Goal: Task Accomplishment & Management: Use online tool/utility

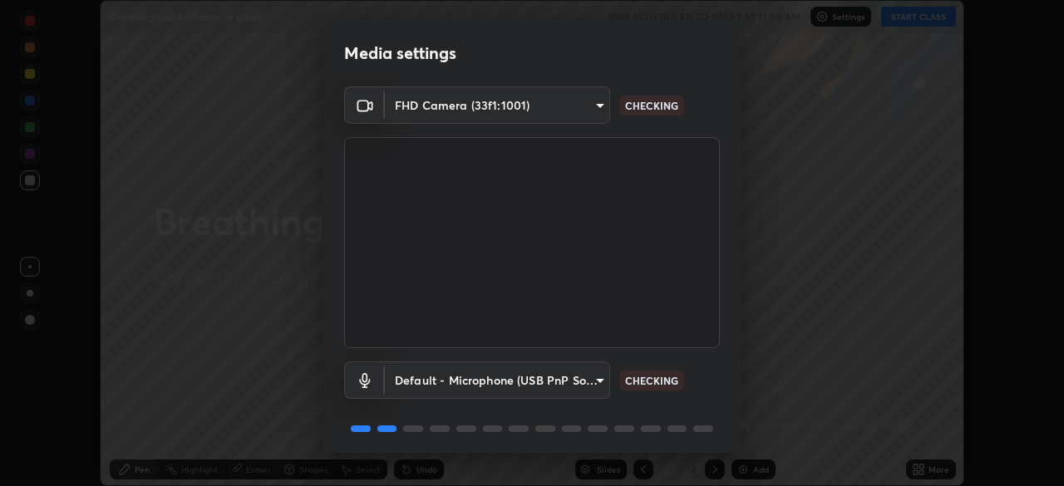
scroll to position [59, 0]
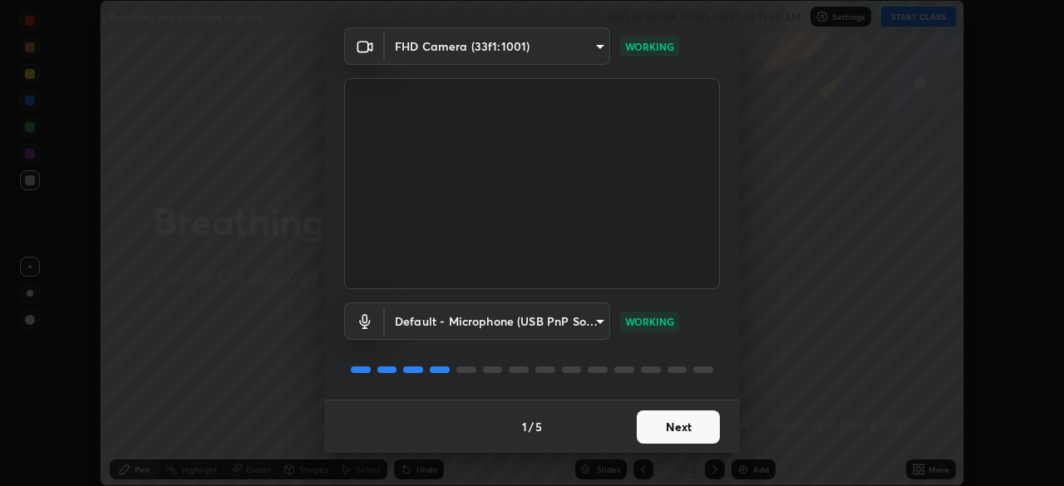
click at [682, 436] on button "Next" at bounding box center [678, 427] width 83 height 33
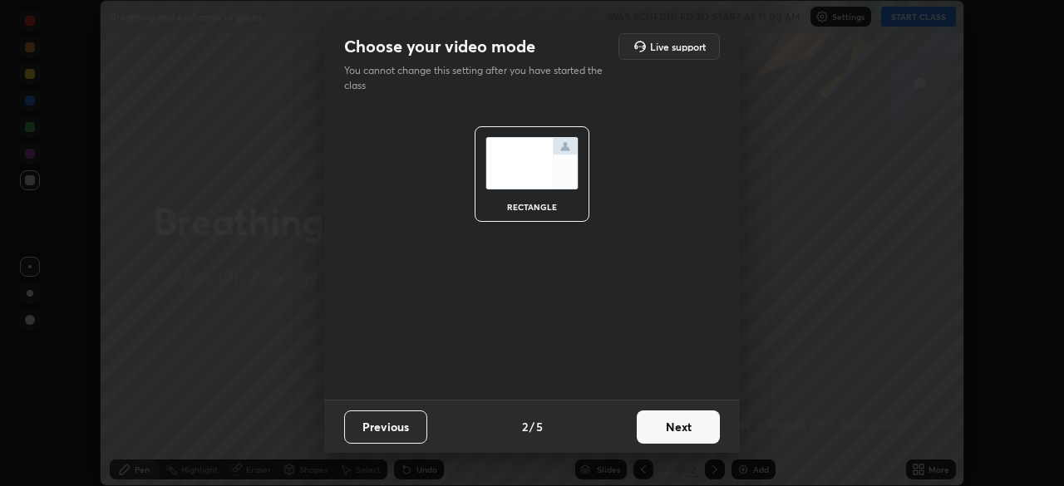
scroll to position [0, 0]
click at [689, 429] on button "Next" at bounding box center [678, 427] width 83 height 33
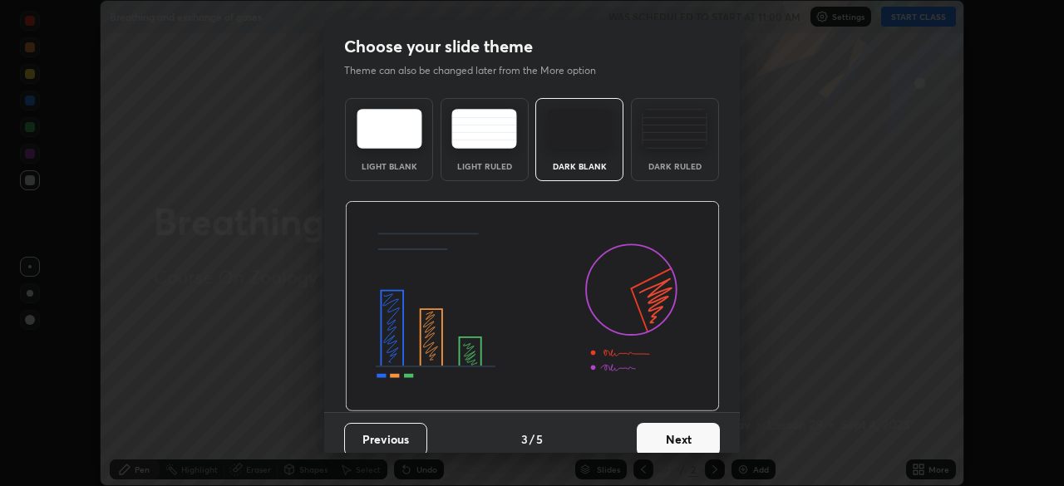
click at [694, 431] on button "Next" at bounding box center [678, 439] width 83 height 33
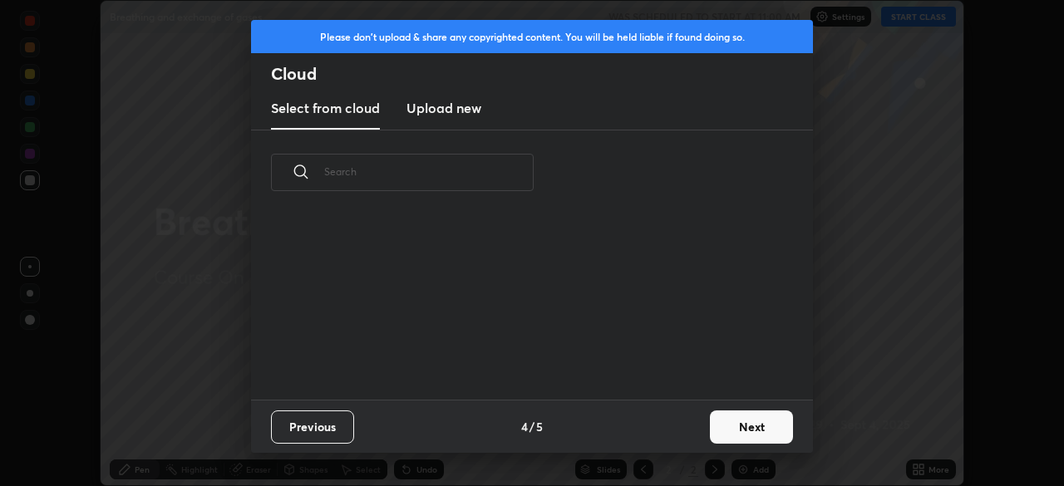
click at [733, 427] on button "Next" at bounding box center [751, 427] width 83 height 33
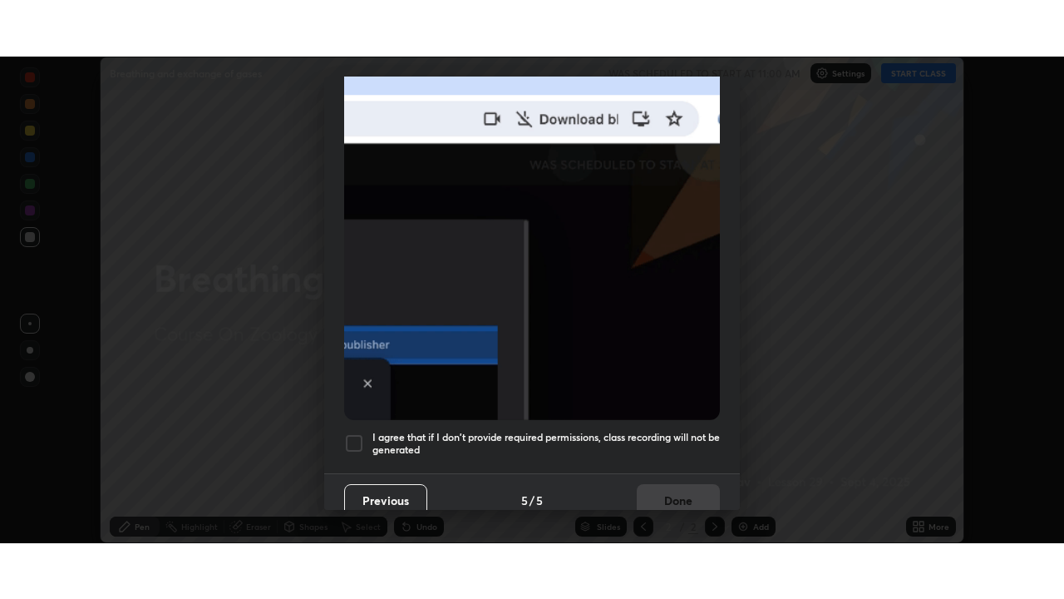
scroll to position [398, 0]
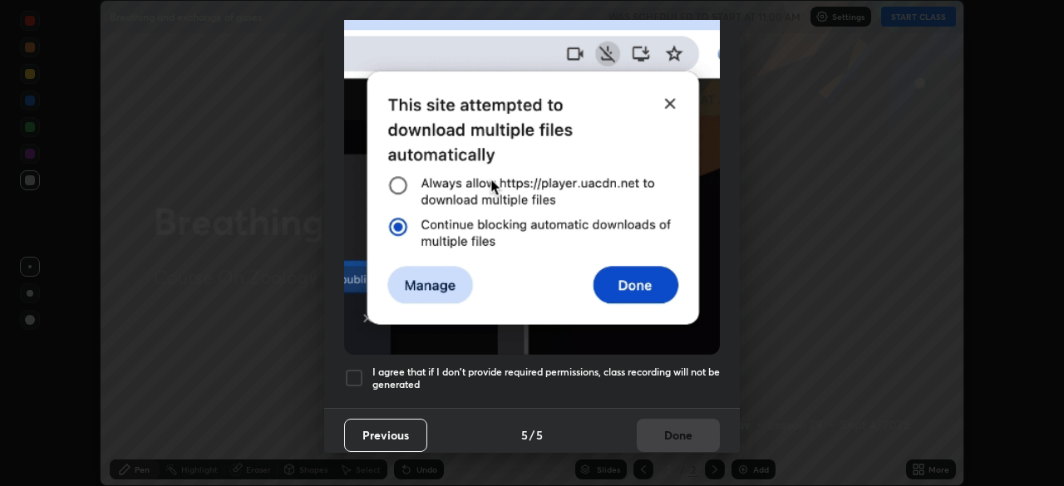
click at [348, 369] on div at bounding box center [354, 378] width 20 height 20
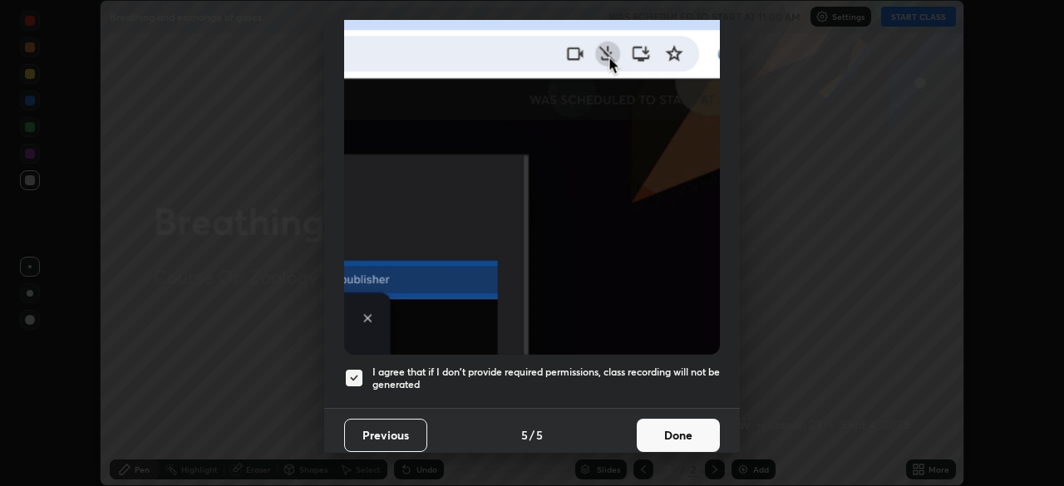
click at [686, 438] on button "Done" at bounding box center [678, 435] width 83 height 33
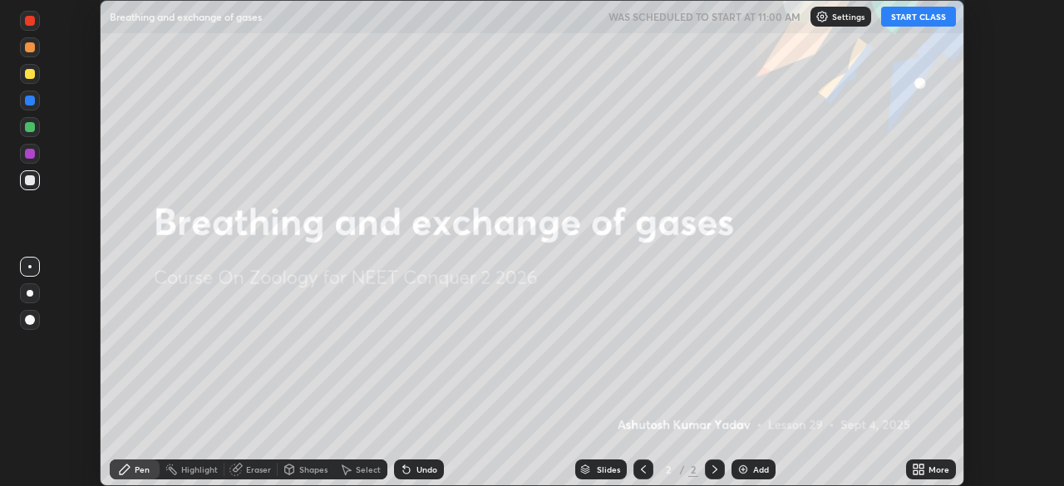
click at [757, 479] on div "Add" at bounding box center [754, 470] width 44 height 20
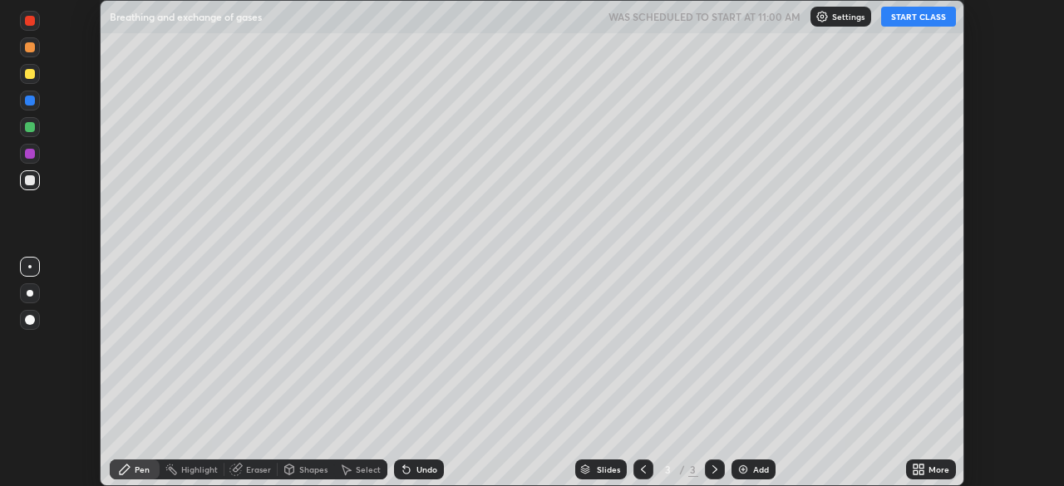
click at [938, 470] on div "More" at bounding box center [939, 470] width 21 height 8
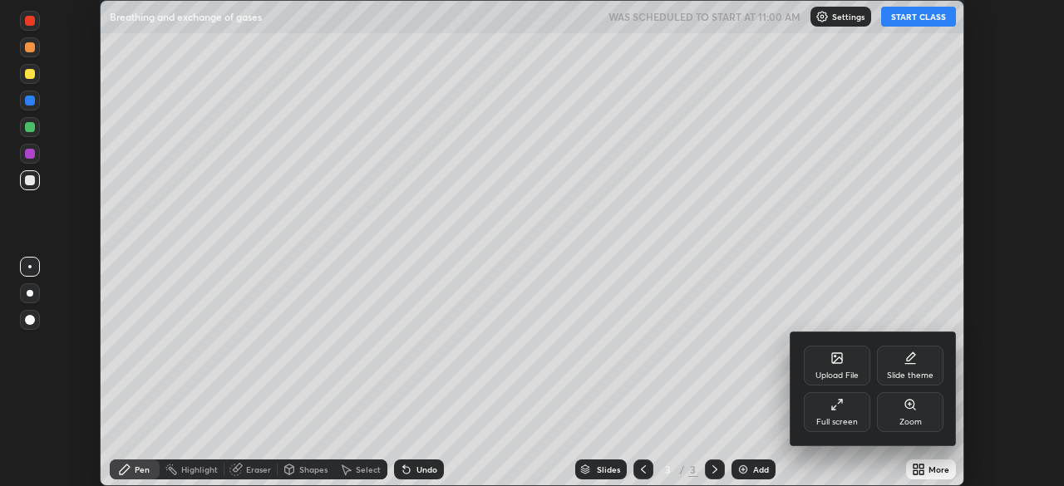
click at [851, 422] on div "Full screen" at bounding box center [838, 422] width 42 height 8
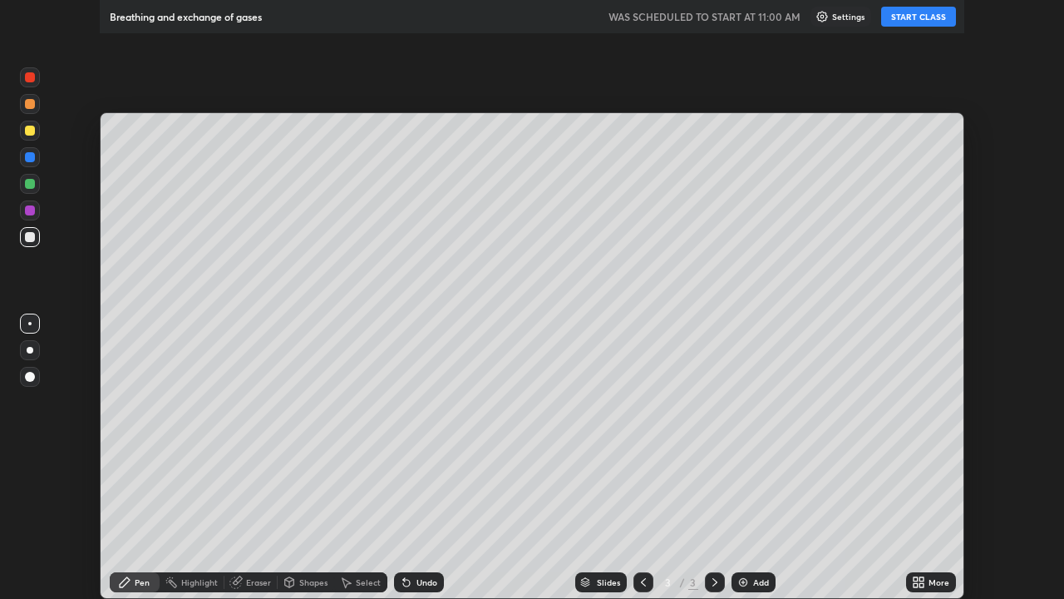
scroll to position [599, 1064]
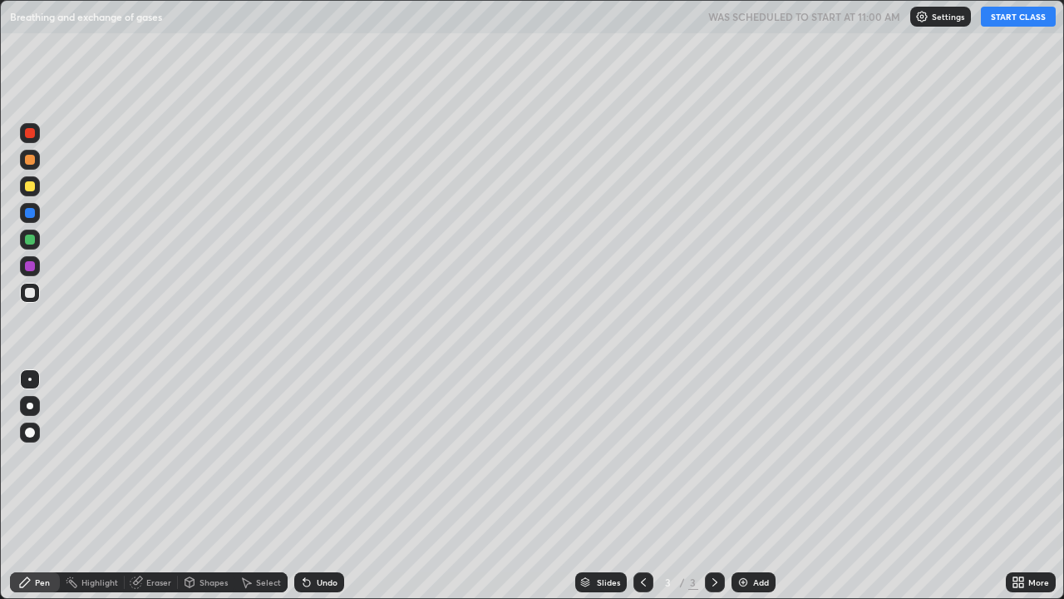
click at [1014, 20] on button "START CLASS" at bounding box center [1018, 17] width 75 height 20
click at [34, 442] on div at bounding box center [30, 432] width 20 height 20
click at [29, 190] on div at bounding box center [30, 186] width 10 height 10
click at [223, 486] on div "Shapes" at bounding box center [214, 582] width 28 height 8
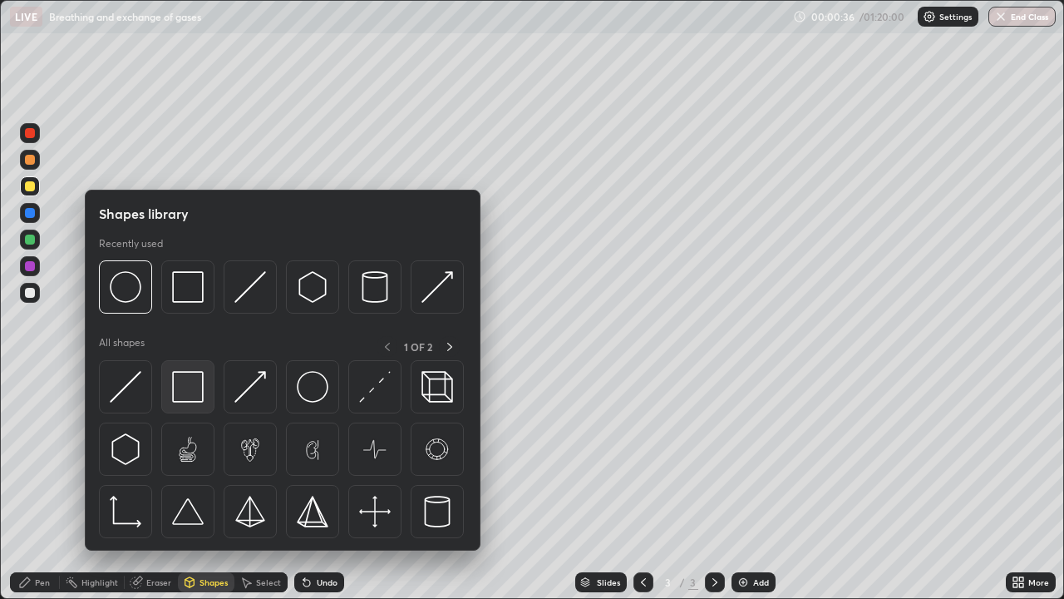
click at [185, 390] on img at bounding box center [188, 387] width 32 height 32
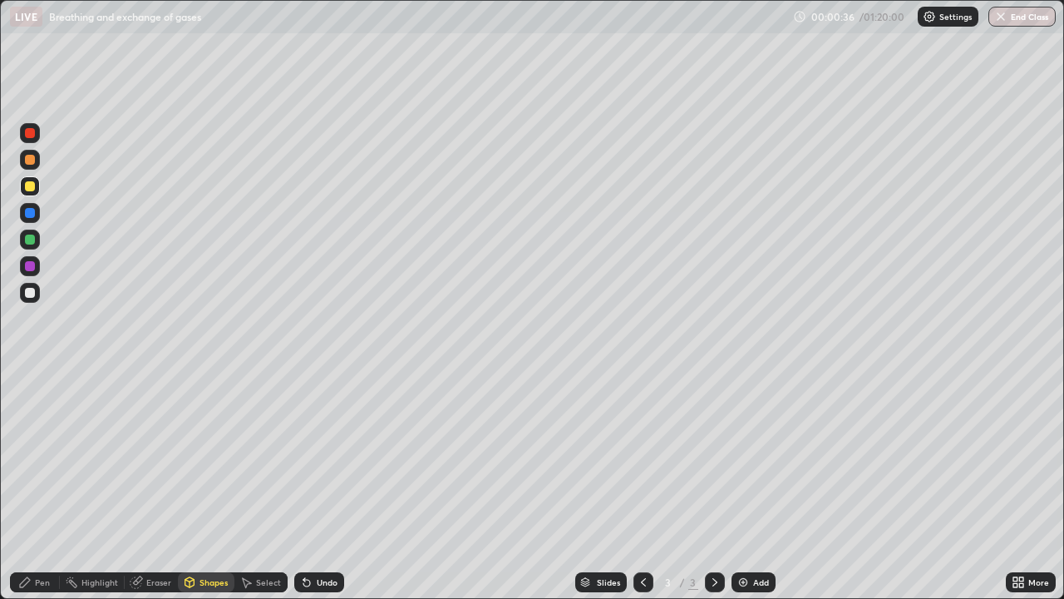
click at [30, 273] on div at bounding box center [30, 266] width 20 height 20
click at [52, 486] on div "Pen" at bounding box center [35, 582] width 50 height 20
click at [31, 297] on div at bounding box center [30, 293] width 10 height 10
click at [33, 301] on div at bounding box center [30, 293] width 20 height 20
click at [43, 486] on div "Pen" at bounding box center [35, 582] width 50 height 20
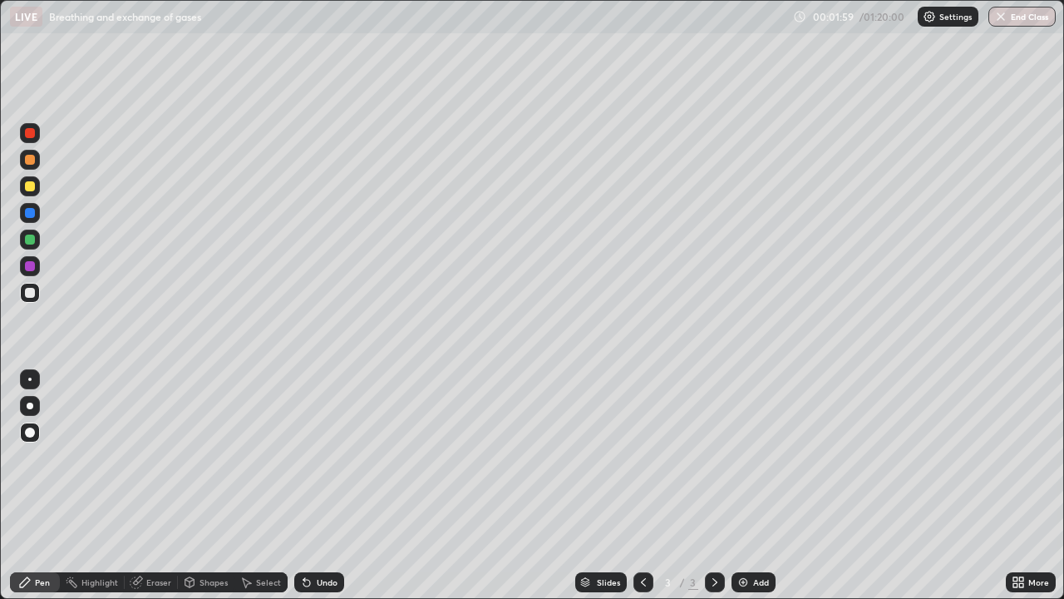
click at [32, 294] on div at bounding box center [30, 293] width 10 height 10
click at [211, 486] on div "Shapes" at bounding box center [214, 582] width 28 height 8
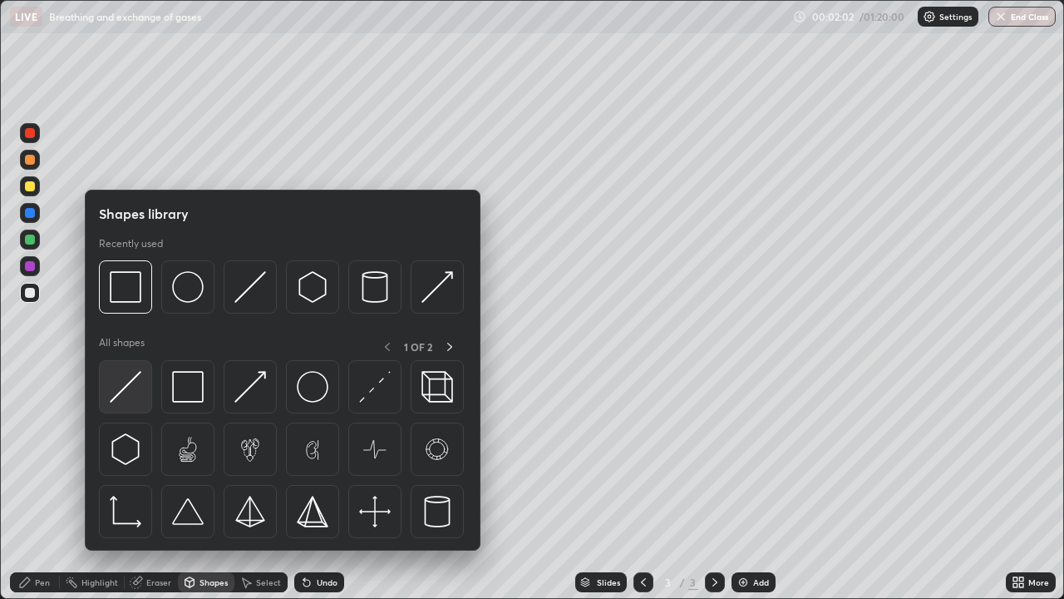
click at [134, 402] on img at bounding box center [126, 387] width 32 height 32
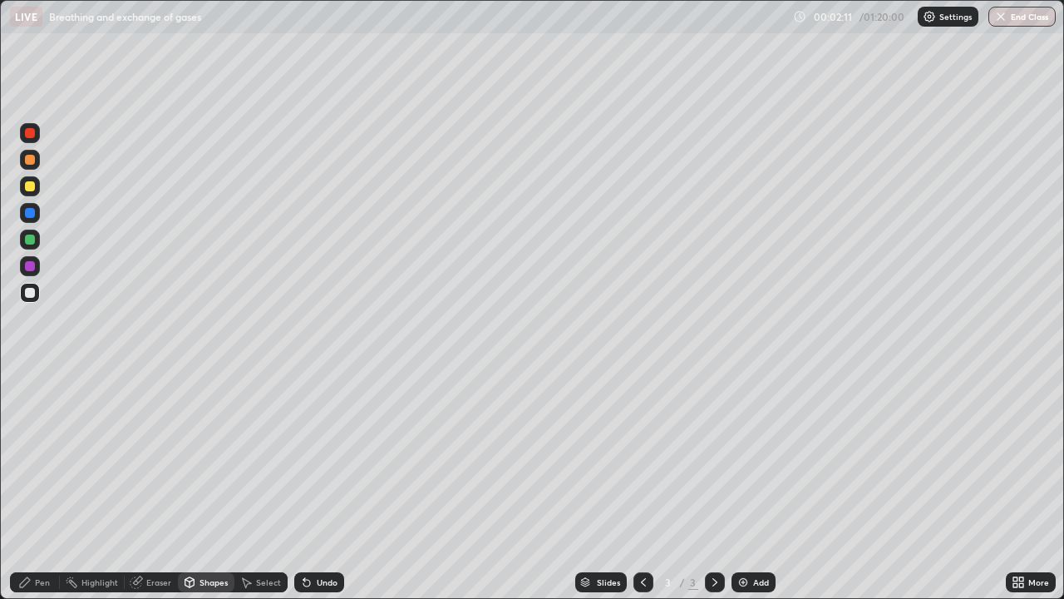
click at [42, 486] on div "Pen" at bounding box center [42, 582] width 15 height 8
click at [30, 192] on div at bounding box center [30, 186] width 20 height 20
click at [34, 273] on div at bounding box center [30, 266] width 20 height 20
click at [28, 296] on div at bounding box center [30, 293] width 10 height 10
click at [321, 486] on div "Undo" at bounding box center [319, 582] width 50 height 20
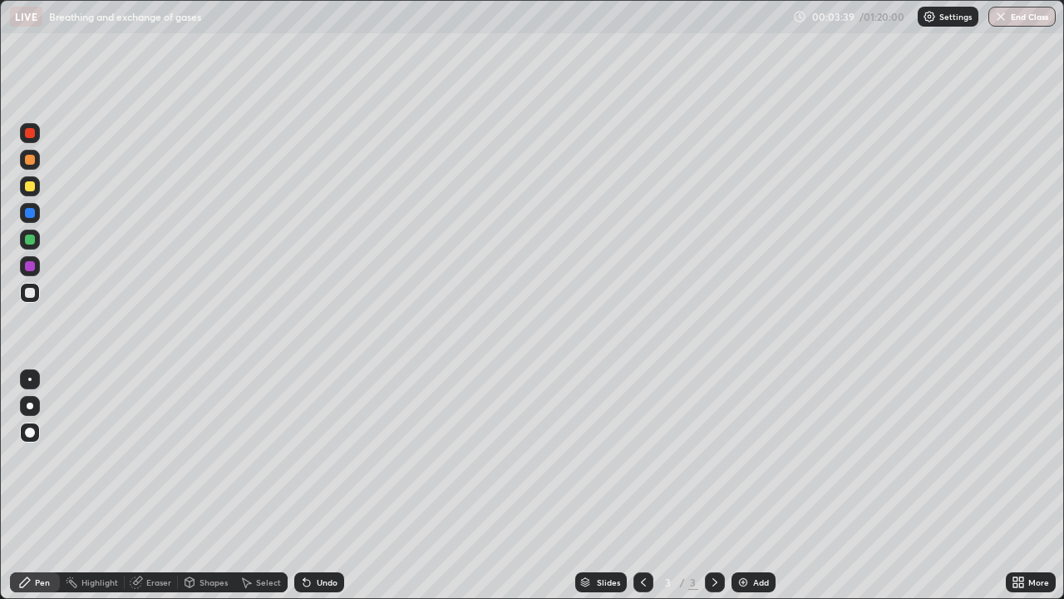
click at [31, 188] on div at bounding box center [30, 186] width 10 height 10
click at [31, 293] on div at bounding box center [30, 293] width 10 height 10
click at [753, 486] on div "Add" at bounding box center [761, 582] width 16 height 8
click at [38, 188] on div at bounding box center [30, 186] width 20 height 20
click at [211, 486] on div "Shapes" at bounding box center [214, 582] width 28 height 8
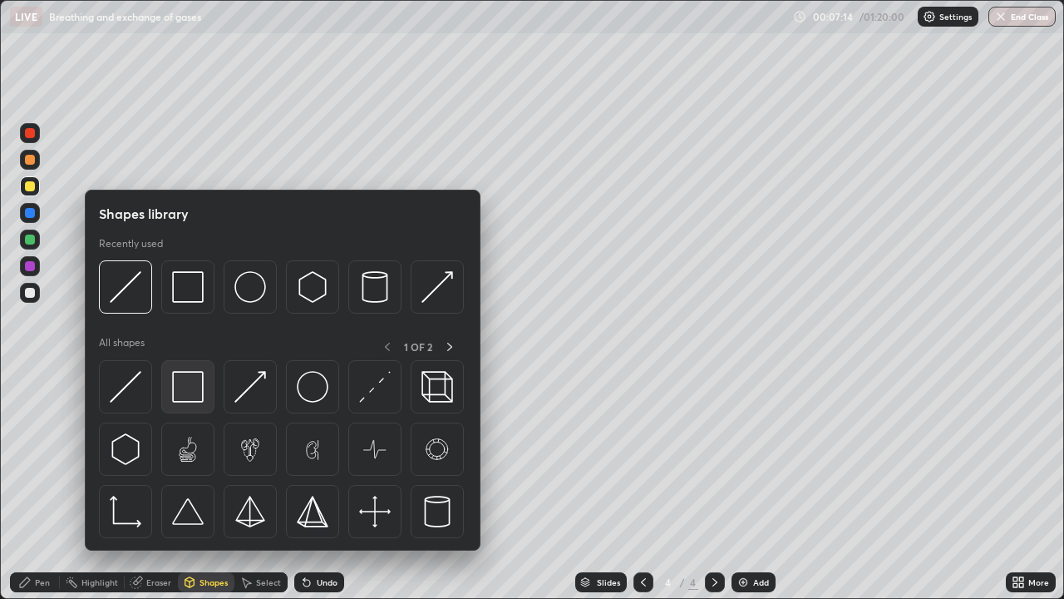
click at [183, 393] on img at bounding box center [188, 387] width 32 height 32
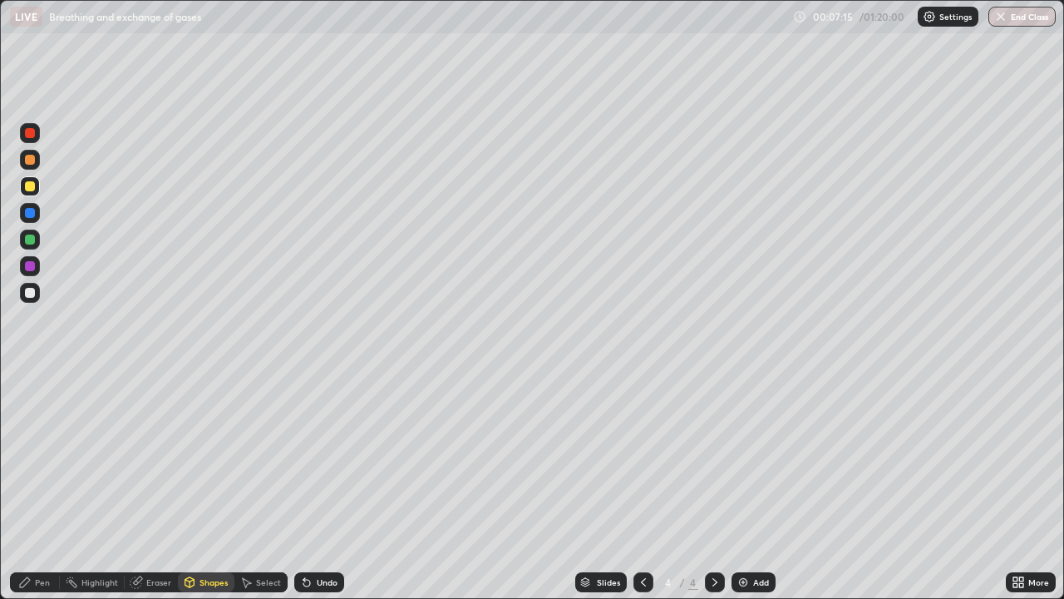
click at [28, 295] on div at bounding box center [30, 293] width 10 height 10
click at [44, 486] on div "Pen" at bounding box center [35, 582] width 50 height 20
click at [36, 294] on div at bounding box center [30, 293] width 20 height 20
click at [331, 486] on div "Undo" at bounding box center [327, 582] width 21 height 8
click at [206, 486] on div "Shapes" at bounding box center [206, 582] width 57 height 20
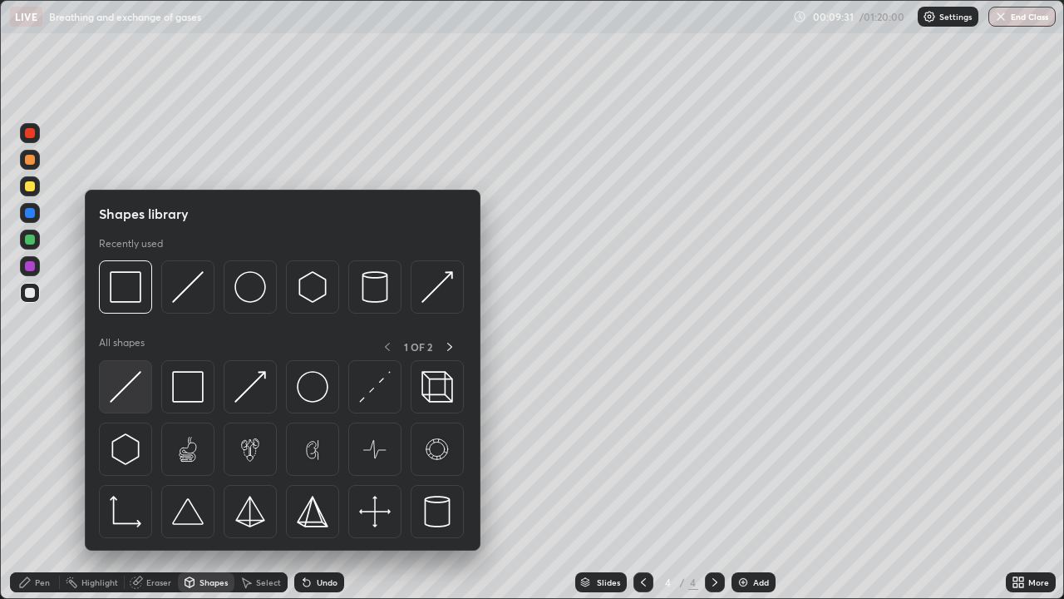
click at [136, 398] on img at bounding box center [126, 387] width 32 height 32
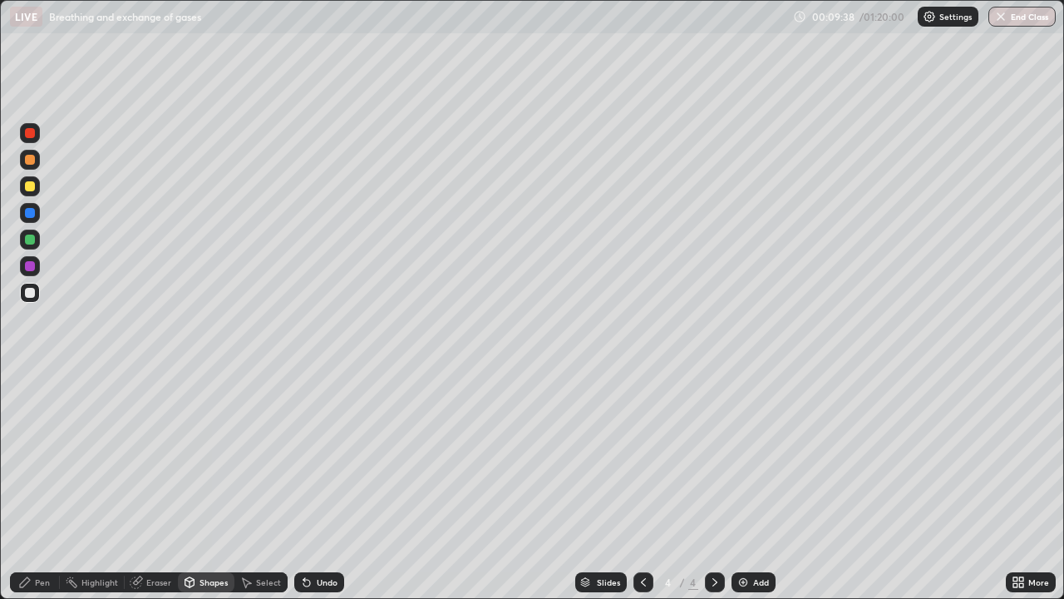
click at [322, 486] on div "Undo" at bounding box center [327, 582] width 21 height 8
click at [27, 190] on div at bounding box center [30, 186] width 20 height 20
click at [39, 486] on div "Pen" at bounding box center [42, 582] width 15 height 8
click at [30, 291] on div at bounding box center [30, 293] width 10 height 10
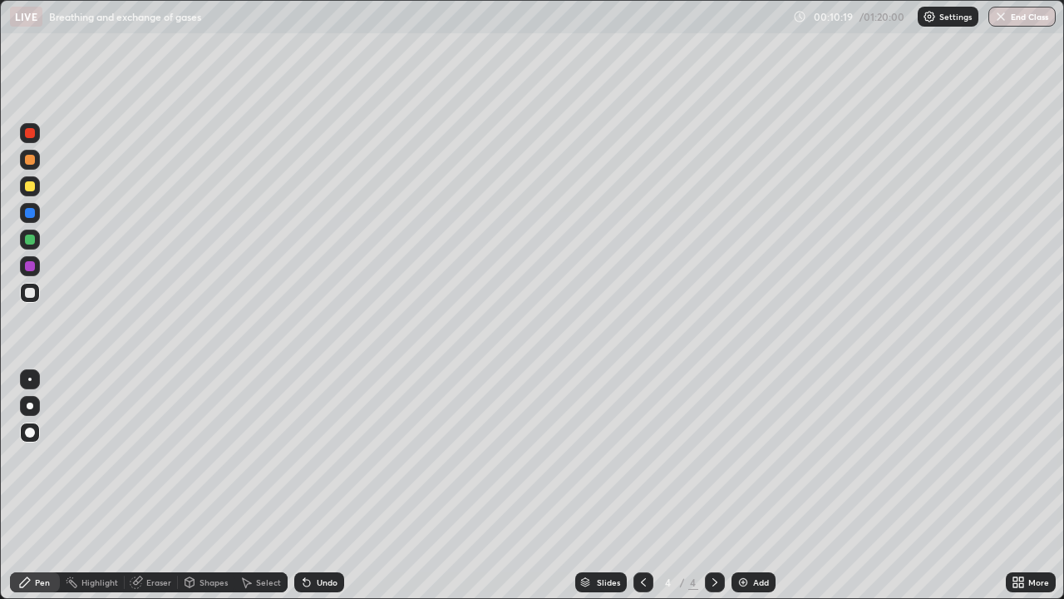
click at [327, 486] on div "Undo" at bounding box center [319, 582] width 50 height 20
click at [157, 486] on div "Eraser" at bounding box center [151, 582] width 53 height 20
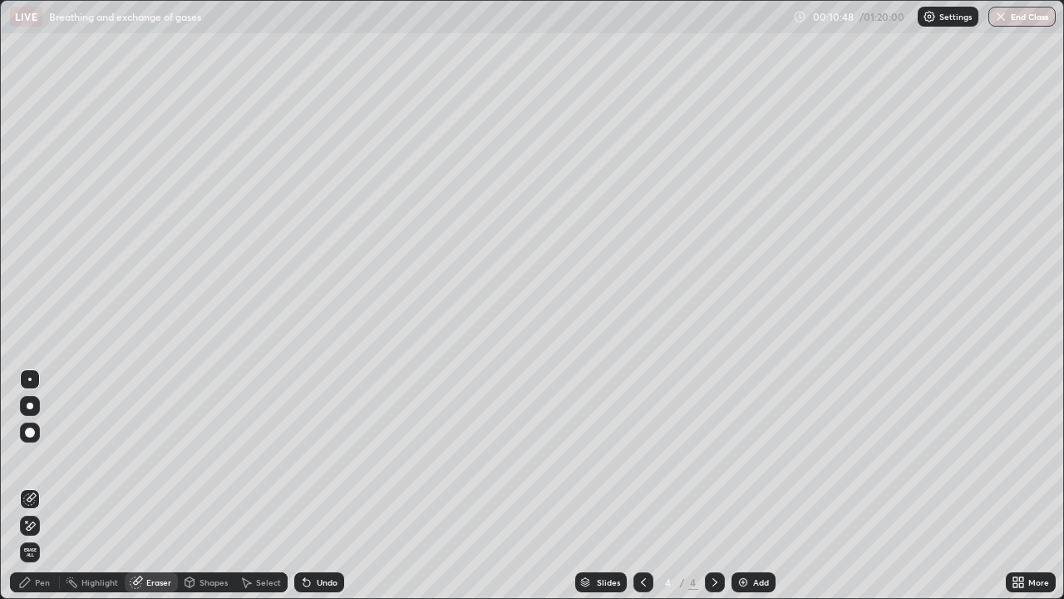
click at [38, 486] on div "Pen" at bounding box center [35, 582] width 50 height 20
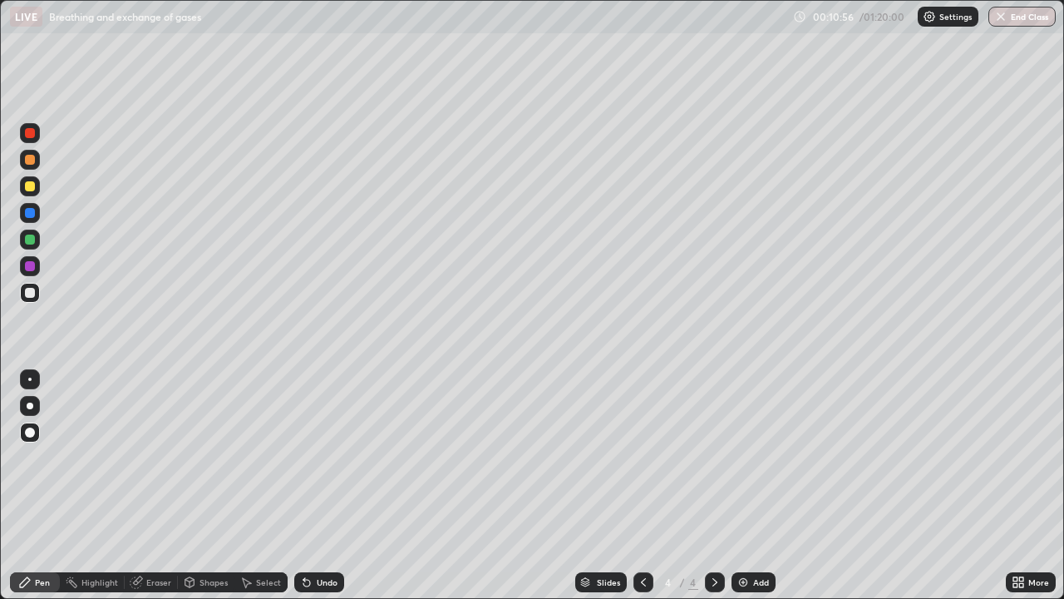
click at [28, 190] on div at bounding box center [30, 186] width 10 height 10
click at [32, 272] on div at bounding box center [30, 266] width 20 height 20
click at [30, 407] on div at bounding box center [30, 405] width 7 height 7
click at [156, 486] on div "Eraser" at bounding box center [151, 582] width 53 height 20
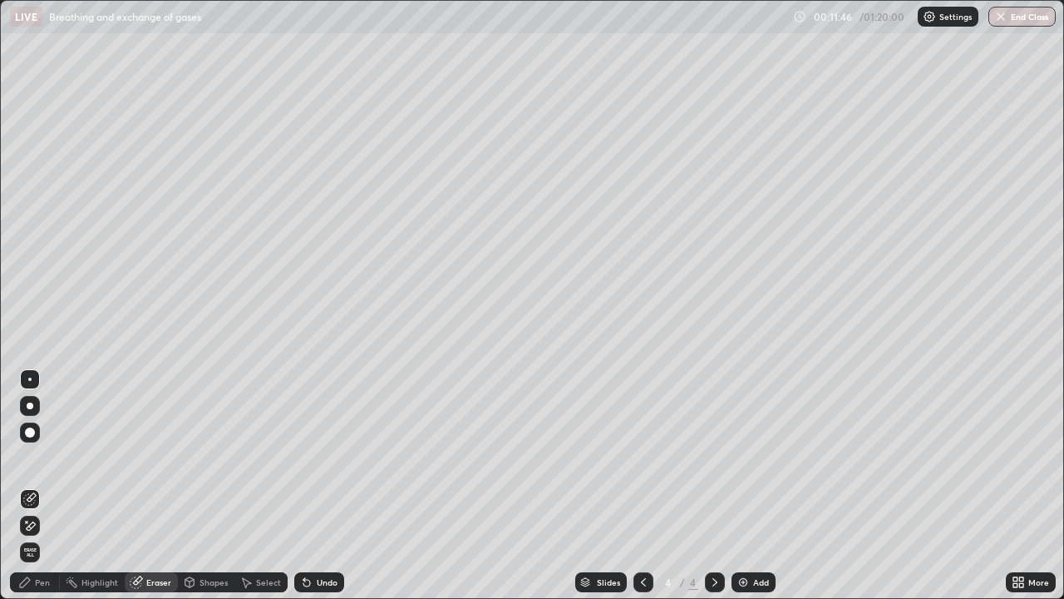
click at [37, 486] on div "Pen" at bounding box center [35, 582] width 50 height 20
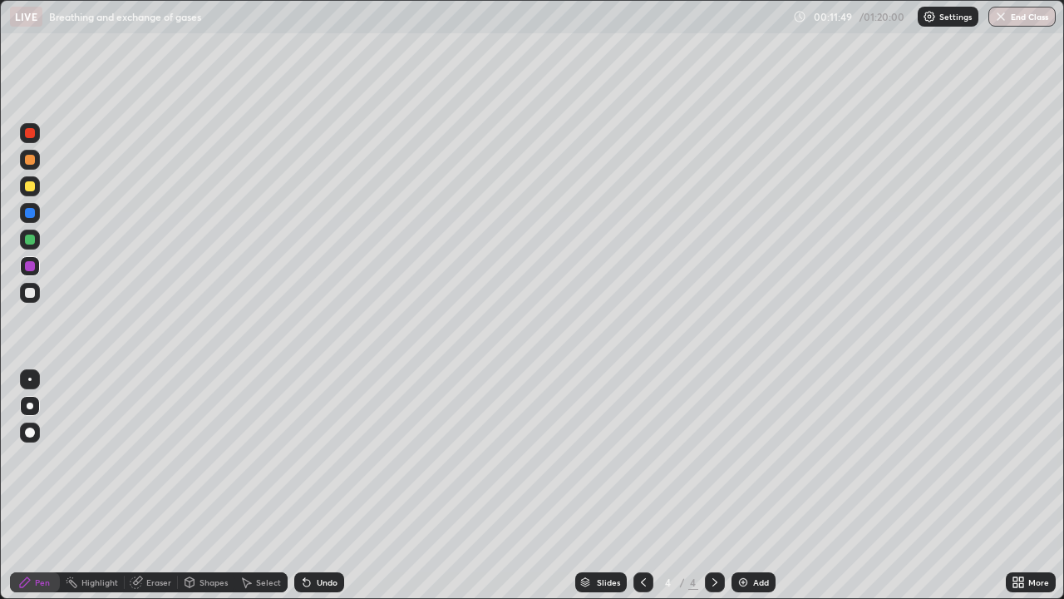
click at [34, 194] on div at bounding box center [30, 186] width 20 height 20
click at [326, 486] on div "Undo" at bounding box center [319, 582] width 50 height 20
click at [34, 301] on div at bounding box center [30, 293] width 20 height 20
click at [42, 486] on div "Pen" at bounding box center [42, 582] width 15 height 8
click at [162, 486] on div "Eraser" at bounding box center [151, 582] width 53 height 20
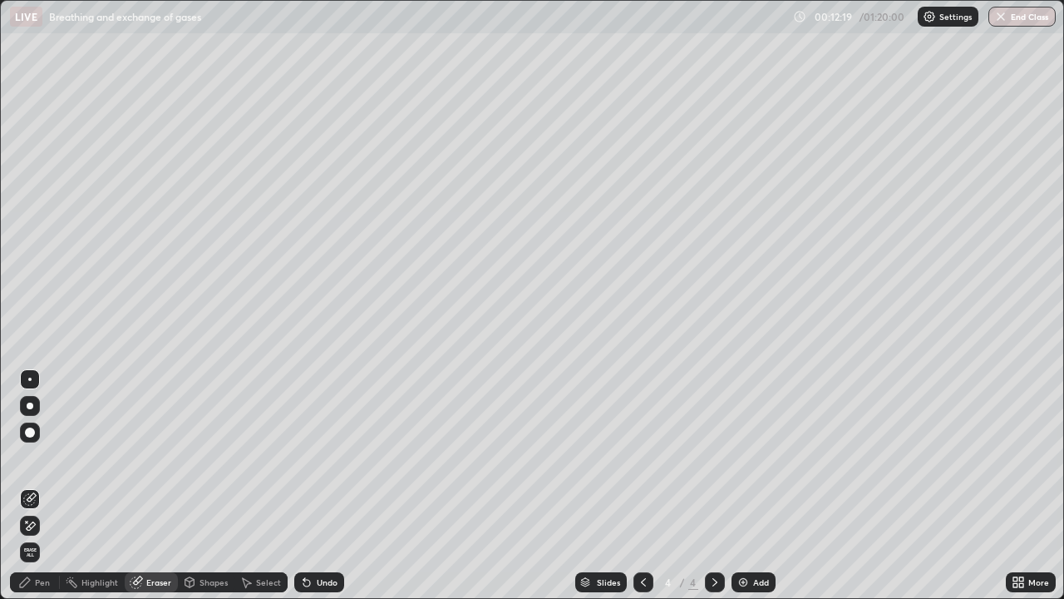
click at [39, 486] on div "Pen" at bounding box center [42, 582] width 15 height 8
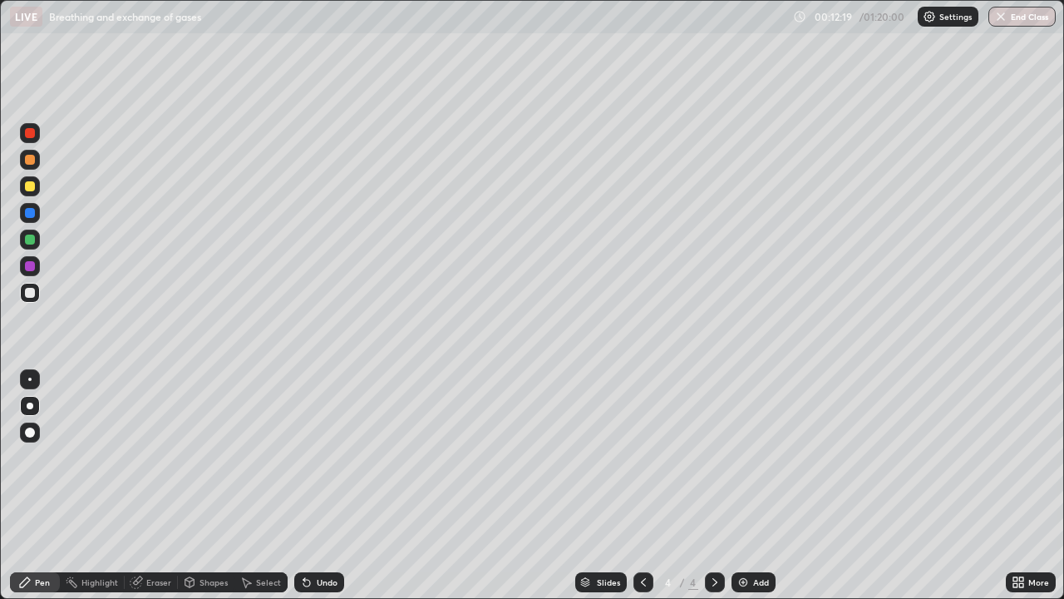
click at [37, 299] on div at bounding box center [30, 293] width 20 height 20
click at [34, 195] on div at bounding box center [30, 186] width 20 height 20
click at [32, 293] on div at bounding box center [30, 293] width 10 height 10
click at [37, 289] on div at bounding box center [30, 293] width 20 height 20
click at [33, 428] on div at bounding box center [30, 432] width 10 height 10
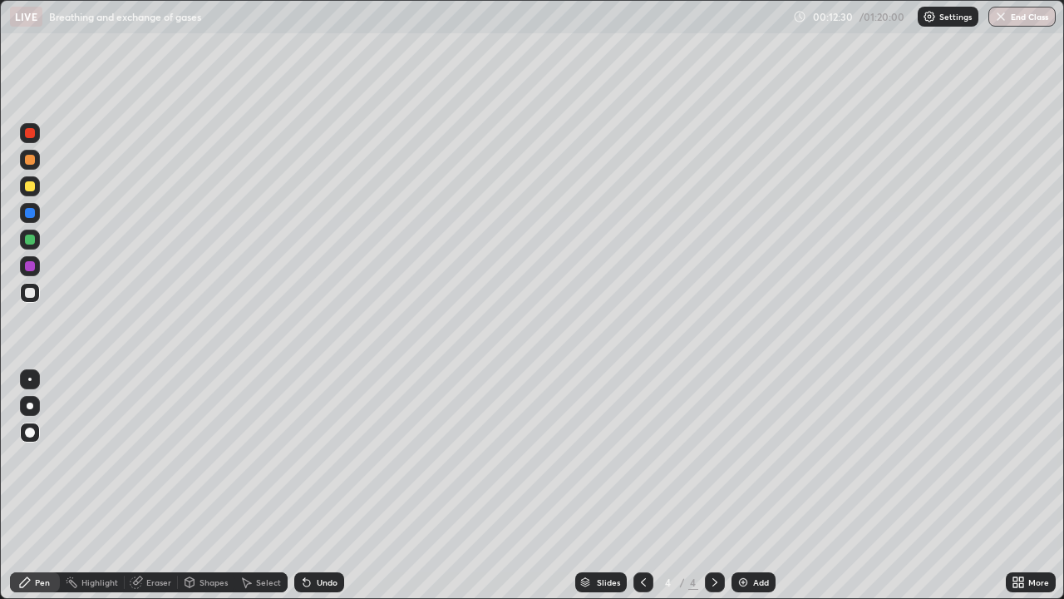
click at [323, 486] on div "Undo" at bounding box center [327, 582] width 21 height 8
click at [33, 189] on div at bounding box center [30, 186] width 10 height 10
click at [32, 290] on div at bounding box center [30, 293] width 10 height 10
click at [31, 239] on div at bounding box center [30, 239] width 10 height 10
click at [35, 139] on div at bounding box center [30, 133] width 20 height 20
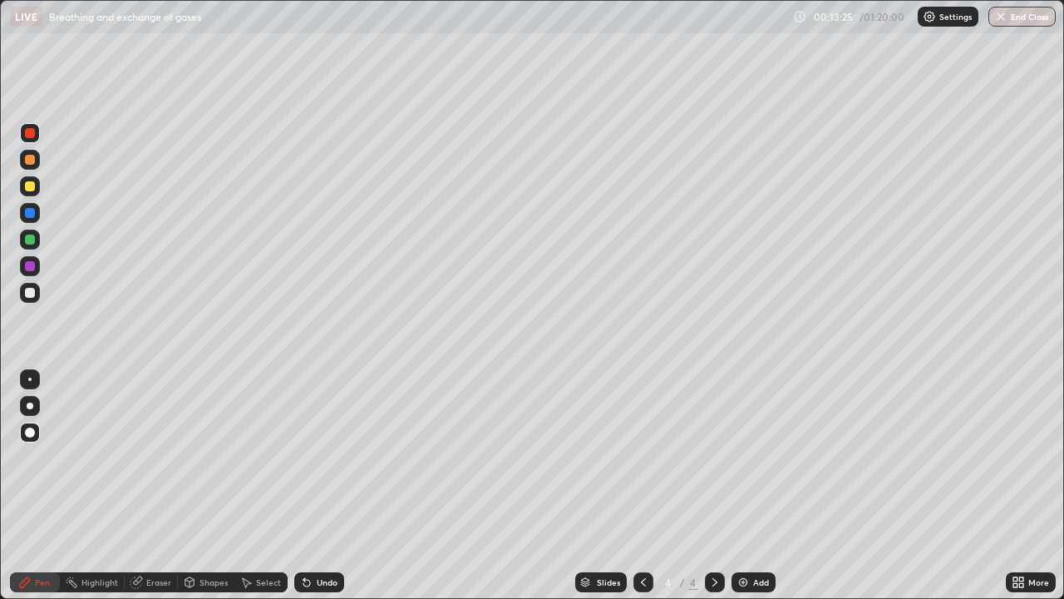
click at [30, 379] on div at bounding box center [29, 379] width 3 height 3
click at [30, 433] on div at bounding box center [30, 432] width 10 height 10
click at [30, 296] on div at bounding box center [30, 293] width 10 height 10
click at [30, 379] on div at bounding box center [29, 379] width 3 height 3
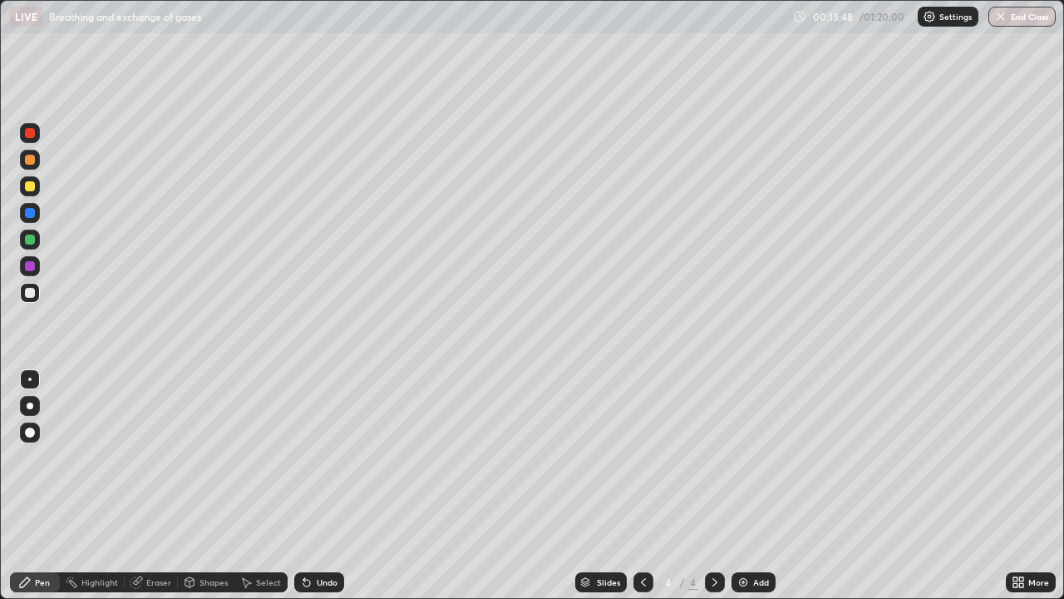
click at [30, 406] on div at bounding box center [30, 405] width 7 height 7
click at [32, 213] on div at bounding box center [30, 213] width 10 height 10
click at [27, 486] on icon at bounding box center [24, 581] width 13 height 13
click at [29, 299] on div at bounding box center [30, 293] width 20 height 20
click at [30, 187] on div at bounding box center [30, 186] width 10 height 10
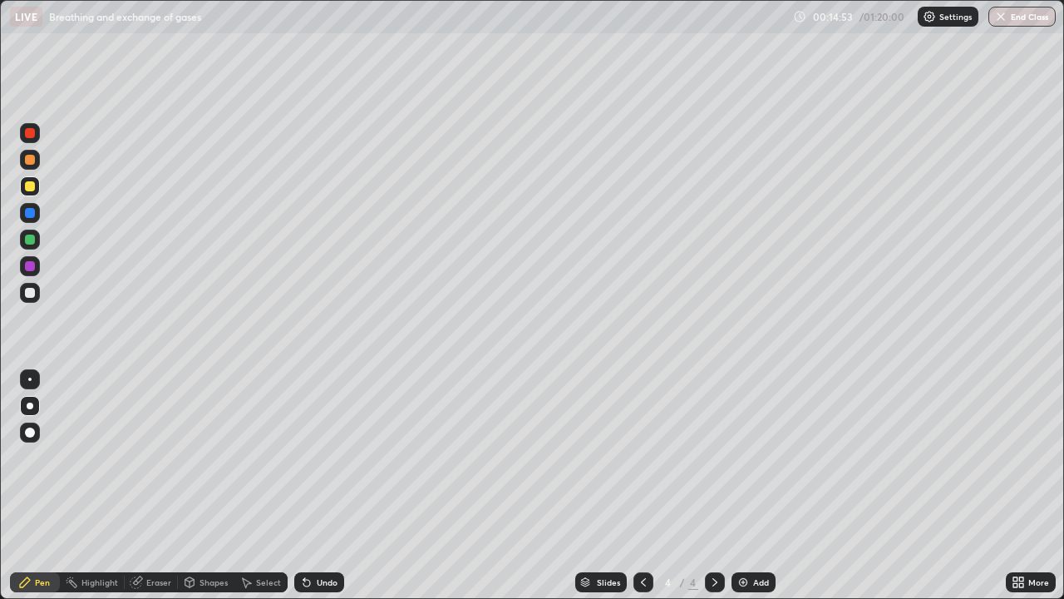
click at [25, 136] on div at bounding box center [30, 133] width 10 height 10
click at [27, 294] on div at bounding box center [30, 293] width 10 height 10
click at [41, 486] on div "Pen" at bounding box center [42, 582] width 15 height 8
click at [31, 244] on div at bounding box center [30, 239] width 10 height 10
click at [29, 139] on div at bounding box center [30, 133] width 20 height 20
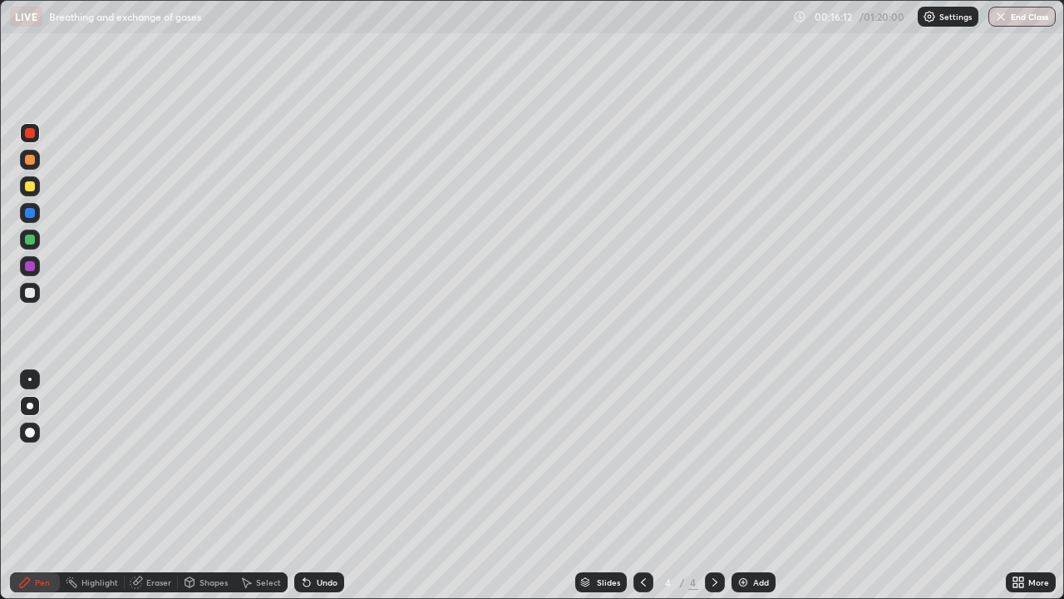
click at [29, 299] on div at bounding box center [30, 293] width 20 height 20
click at [29, 412] on div at bounding box center [30, 406] width 20 height 20
click at [328, 486] on div "Undo" at bounding box center [327, 582] width 21 height 8
click at [27, 240] on div at bounding box center [30, 239] width 10 height 10
click at [32, 435] on div at bounding box center [30, 432] width 10 height 10
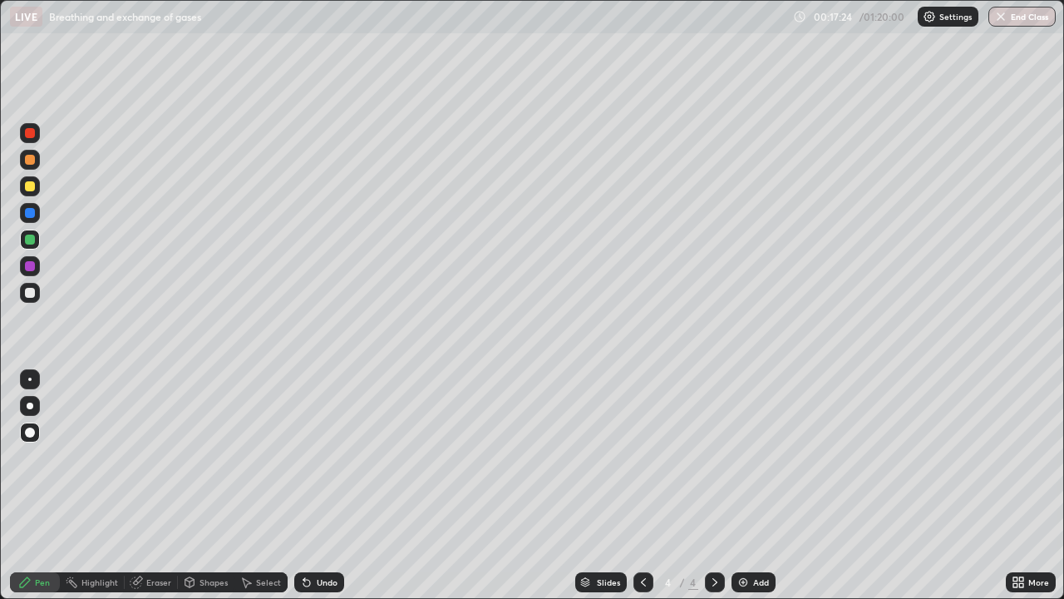
click at [33, 190] on div at bounding box center [30, 186] width 20 height 20
click at [32, 269] on div at bounding box center [30, 266] width 10 height 10
click at [47, 486] on div "Pen" at bounding box center [35, 582] width 50 height 20
click at [32, 294] on div at bounding box center [30, 293] width 10 height 10
click at [47, 486] on div "Pen" at bounding box center [42, 582] width 15 height 8
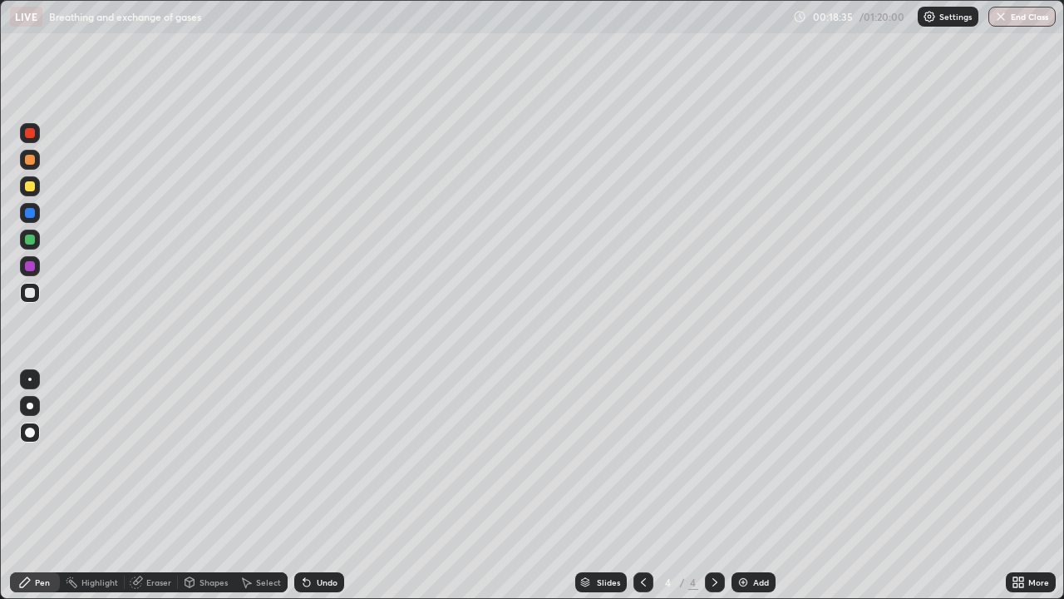
click at [29, 166] on div at bounding box center [30, 160] width 20 height 20
click at [35, 300] on div at bounding box center [30, 293] width 20 height 20
click at [46, 486] on div "Pen" at bounding box center [35, 582] width 50 height 20
click at [148, 486] on div "Eraser" at bounding box center [158, 582] width 25 height 8
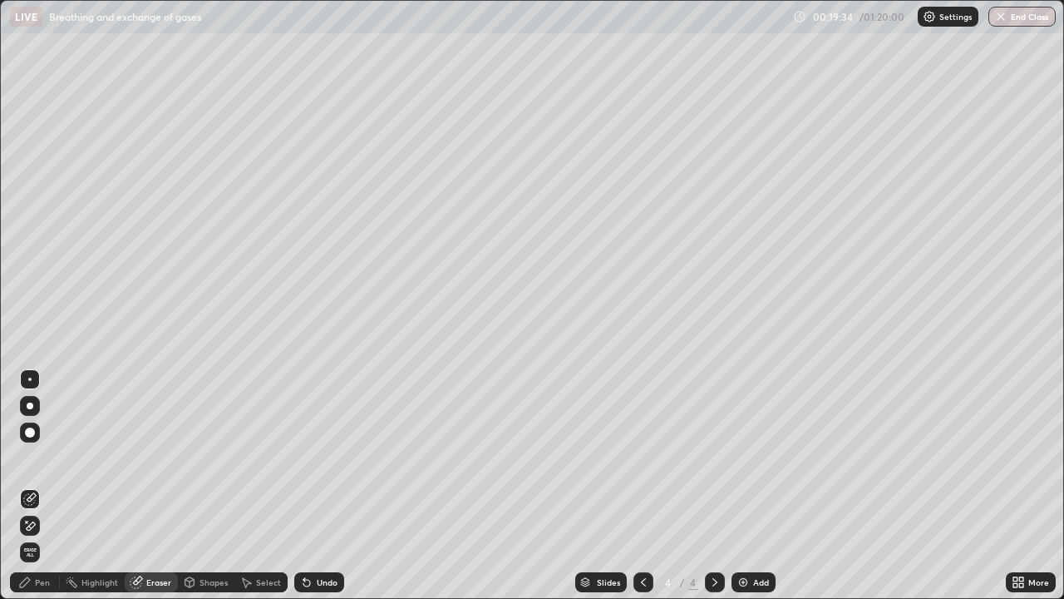
click at [32, 486] on div "Pen" at bounding box center [35, 582] width 50 height 20
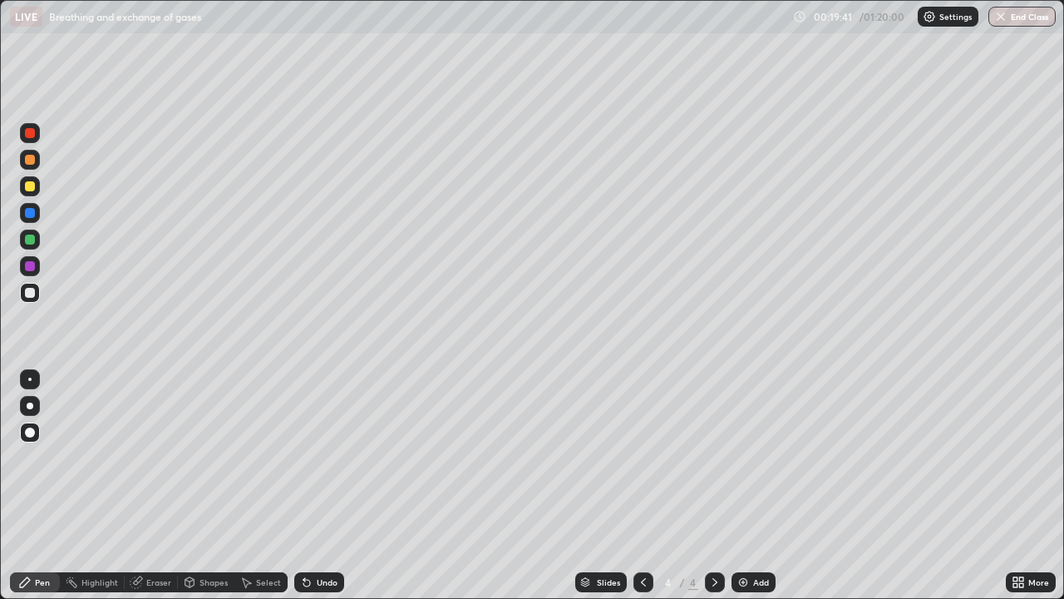
click at [32, 187] on div at bounding box center [30, 186] width 10 height 10
click at [32, 243] on div at bounding box center [30, 239] width 10 height 10
click at [43, 486] on div "Pen" at bounding box center [42, 582] width 15 height 8
click at [749, 486] on div "Add" at bounding box center [754, 582] width 44 height 20
click at [32, 163] on div at bounding box center [30, 160] width 10 height 10
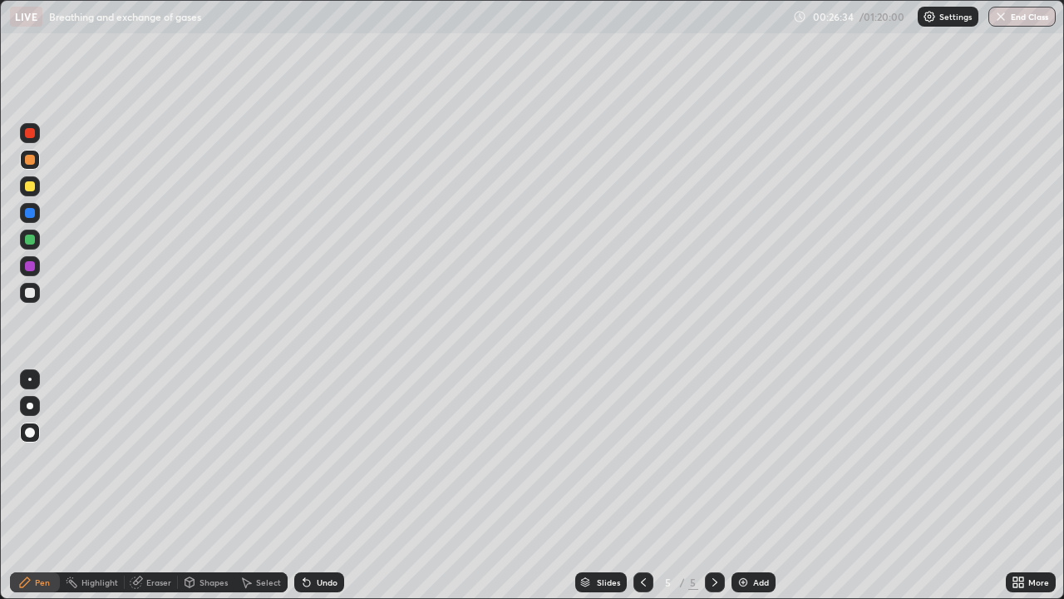
click at [30, 240] on div at bounding box center [30, 239] width 10 height 10
click at [39, 244] on div at bounding box center [30, 240] width 20 height 20
click at [31, 269] on div at bounding box center [30, 266] width 10 height 10
click at [32, 163] on div at bounding box center [30, 160] width 10 height 10
click at [31, 239] on div at bounding box center [30, 239] width 10 height 10
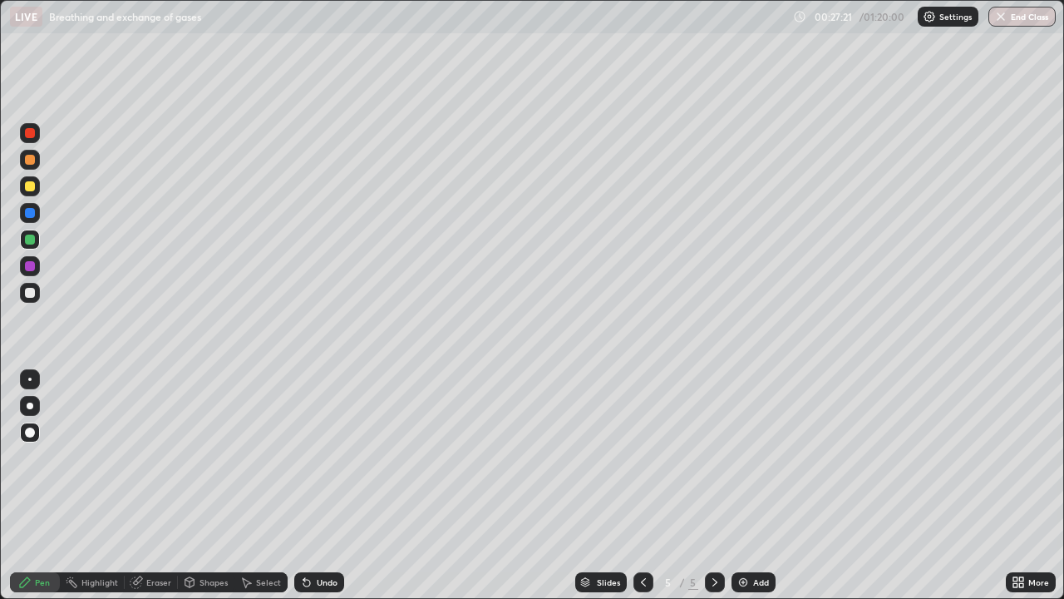
click at [31, 266] on div at bounding box center [30, 266] width 10 height 10
click at [30, 136] on div at bounding box center [30, 133] width 10 height 10
click at [29, 270] on div at bounding box center [30, 266] width 10 height 10
click at [27, 295] on div at bounding box center [30, 293] width 10 height 10
click at [328, 486] on div "Undo" at bounding box center [319, 582] width 50 height 20
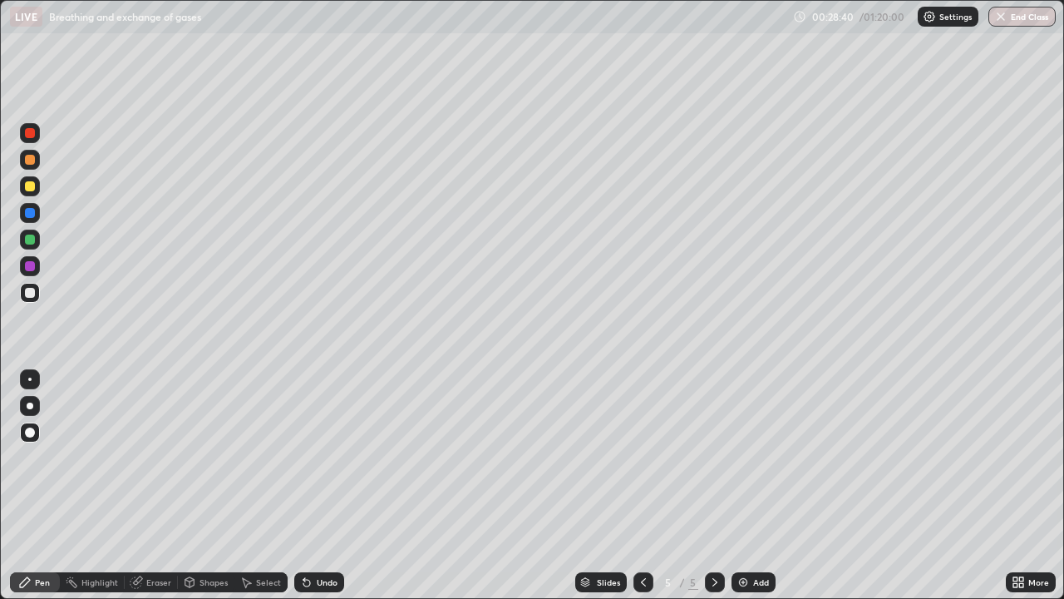
click at [318, 486] on div "Undo" at bounding box center [327, 582] width 21 height 8
click at [326, 486] on div "Undo" at bounding box center [327, 582] width 21 height 8
click at [37, 165] on div at bounding box center [30, 160] width 20 height 20
click at [38, 300] on div at bounding box center [30, 292] width 20 height 27
click at [48, 486] on div "Pen" at bounding box center [42, 582] width 15 height 8
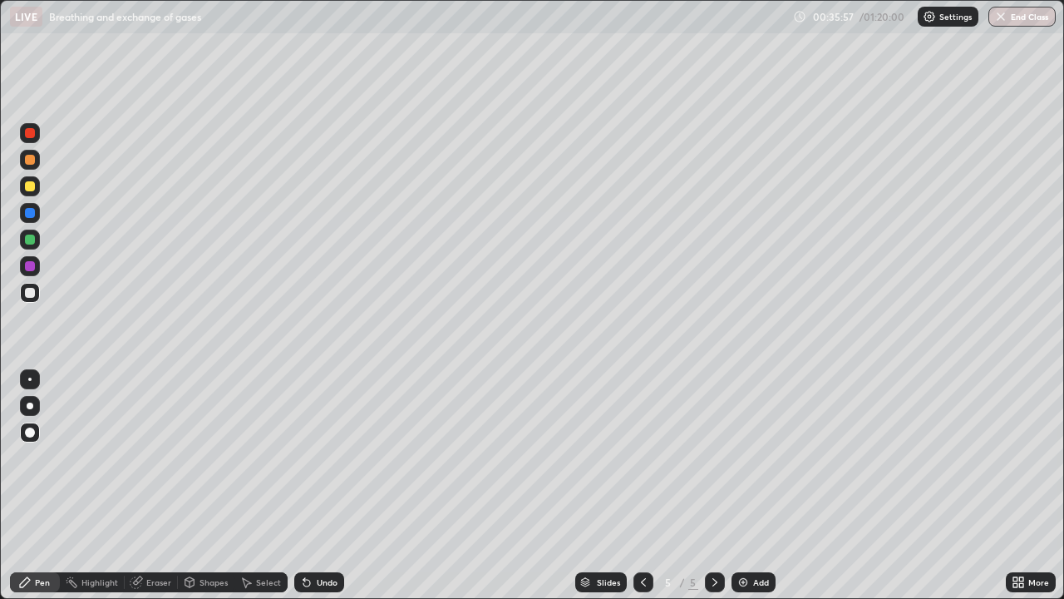
click at [753, 486] on div "Add" at bounding box center [761, 582] width 16 height 8
click at [642, 486] on icon at bounding box center [643, 581] width 13 height 13
click at [705, 486] on div at bounding box center [715, 582] width 20 height 20
click at [713, 486] on icon at bounding box center [714, 581] width 13 height 13
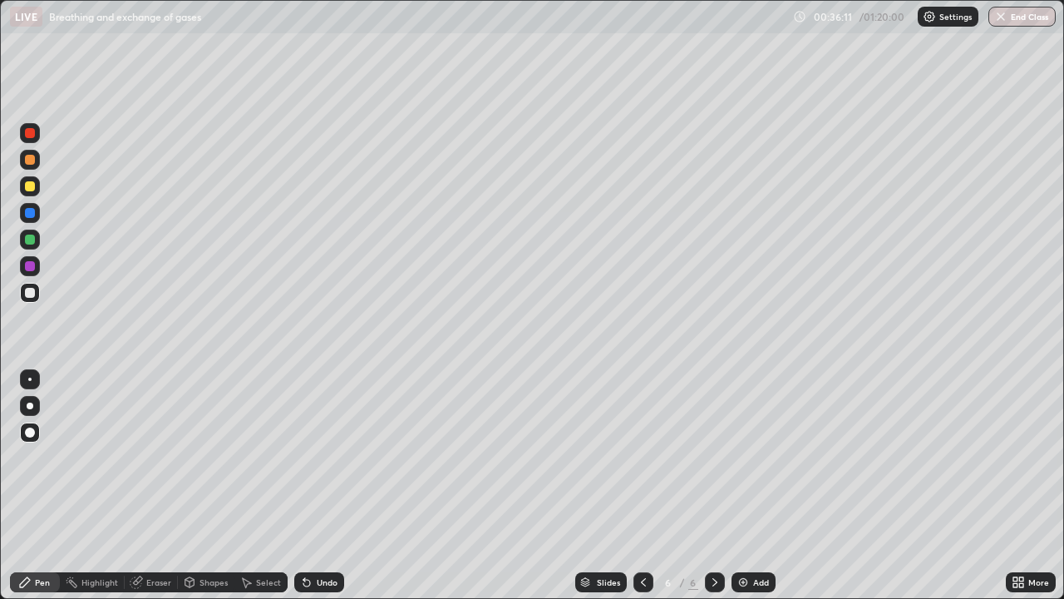
click at [31, 294] on div at bounding box center [30, 293] width 10 height 10
click at [205, 486] on div "Shapes" at bounding box center [206, 582] width 57 height 20
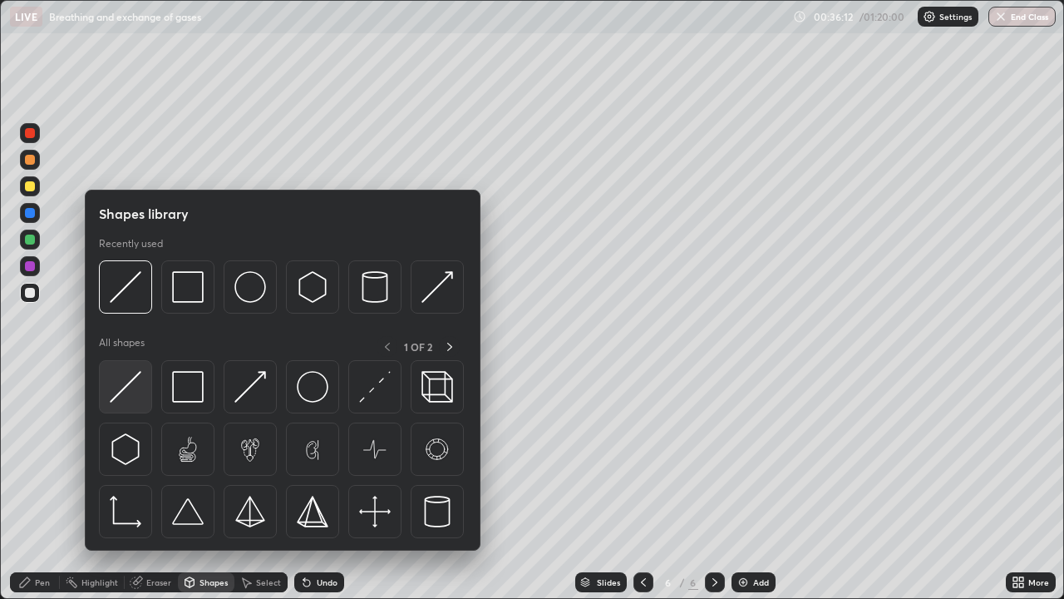
click at [142, 393] on div at bounding box center [125, 386] width 53 height 53
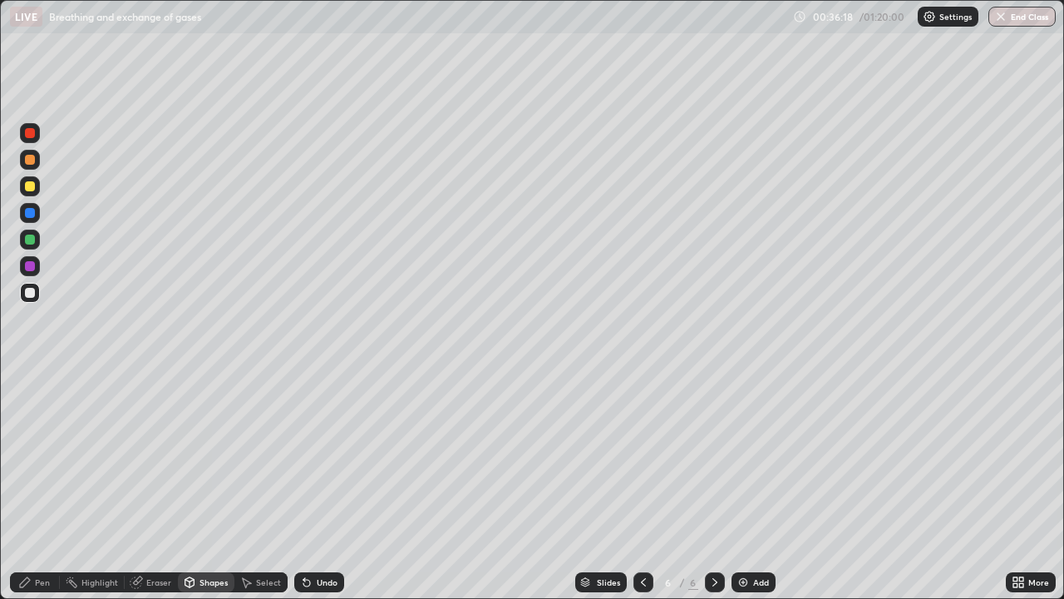
click at [323, 486] on div "Undo" at bounding box center [327, 582] width 21 height 8
click at [210, 486] on div "Shapes" at bounding box center [206, 582] width 57 height 20
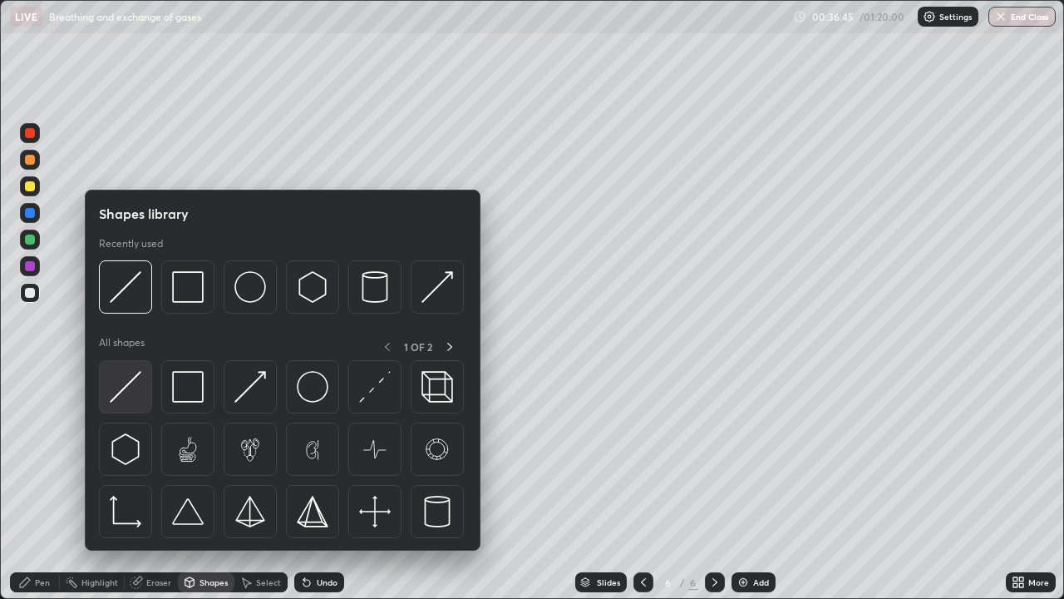
click at [129, 382] on img at bounding box center [126, 387] width 32 height 32
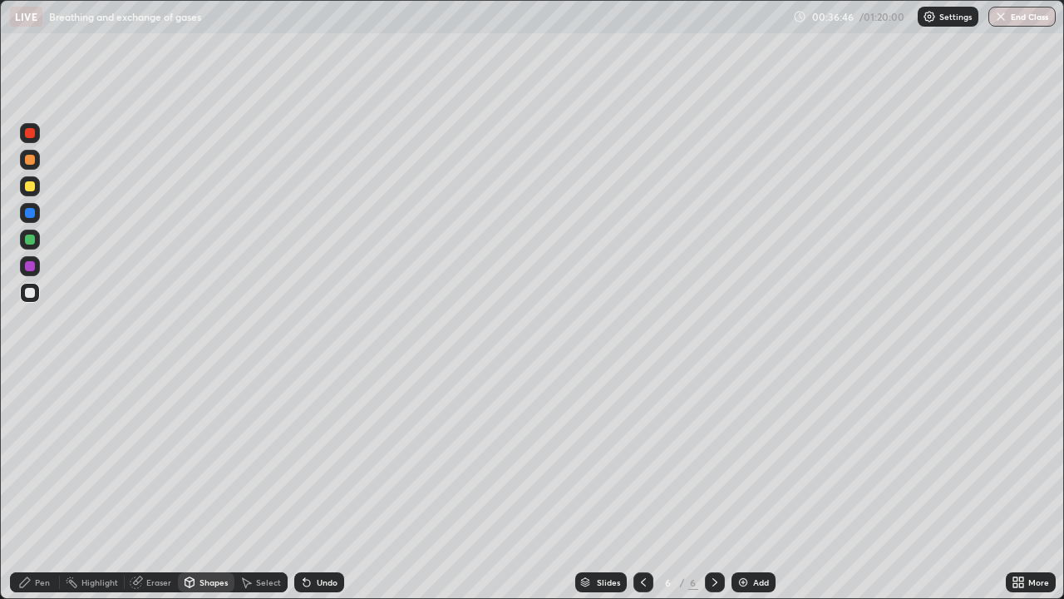
click at [200, 486] on div "Shapes" at bounding box center [214, 582] width 28 height 8
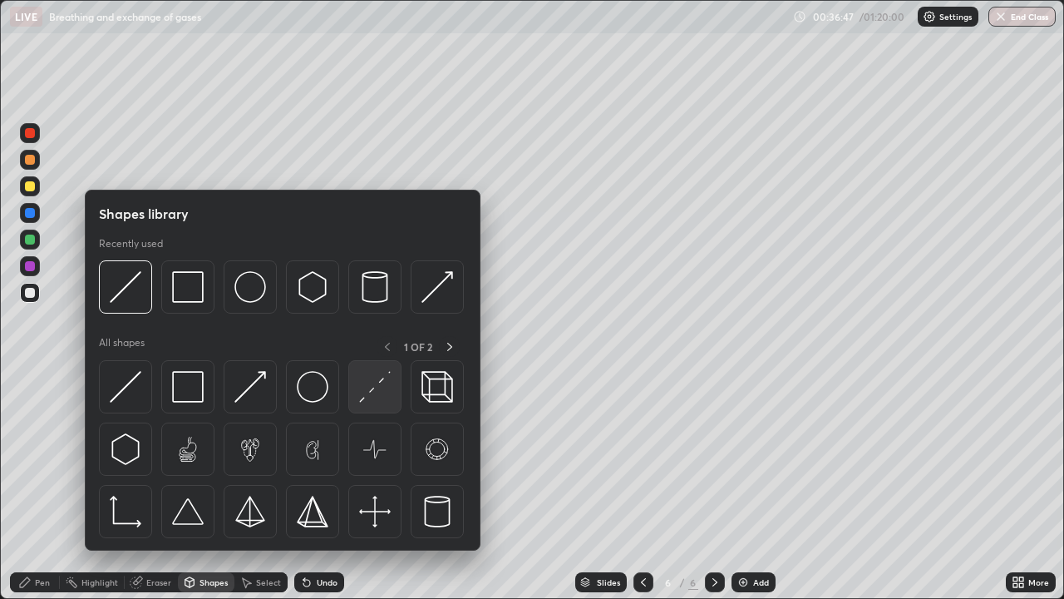
click at [378, 397] on img at bounding box center [375, 387] width 32 height 32
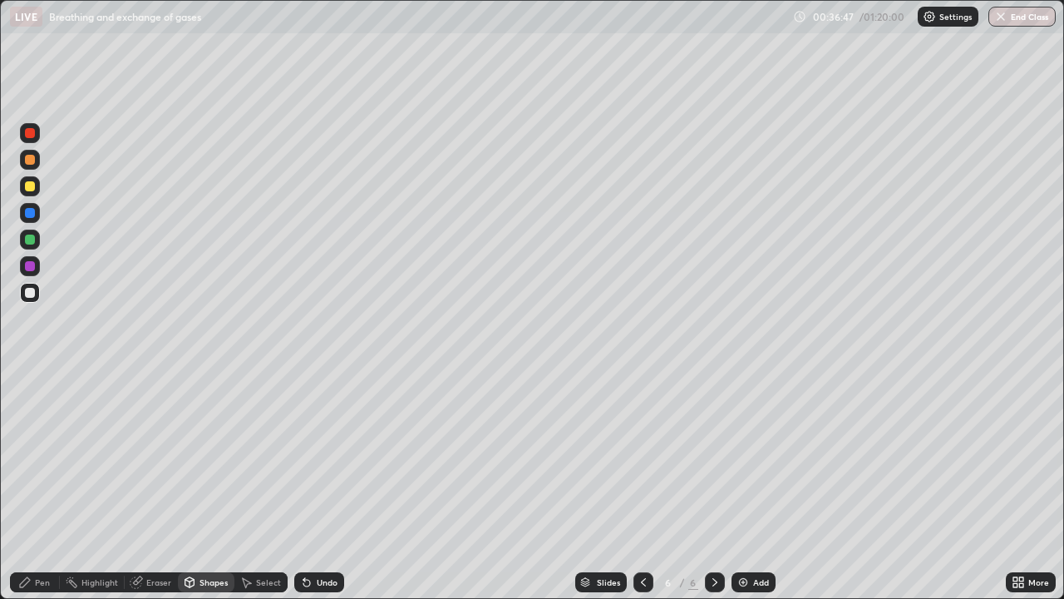
click at [37, 164] on div at bounding box center [30, 160] width 20 height 20
click at [42, 486] on div "Pen" at bounding box center [42, 582] width 15 height 8
click at [32, 294] on div at bounding box center [30, 293] width 10 height 10
click at [210, 486] on div "Shapes" at bounding box center [214, 582] width 28 height 8
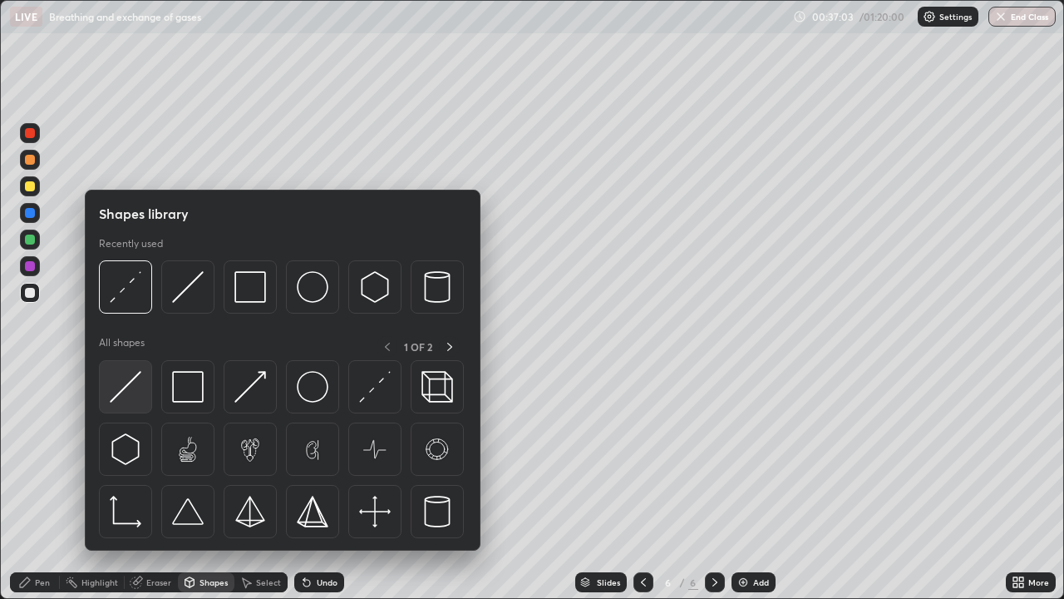
click at [123, 387] on img at bounding box center [126, 387] width 32 height 32
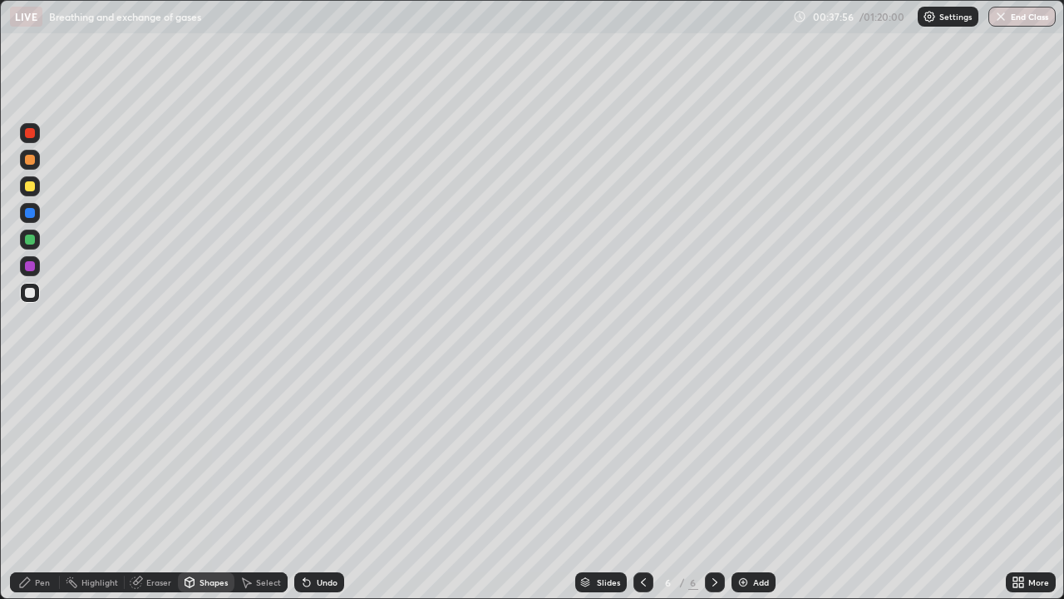
click at [258, 486] on div "Select" at bounding box center [260, 582] width 53 height 20
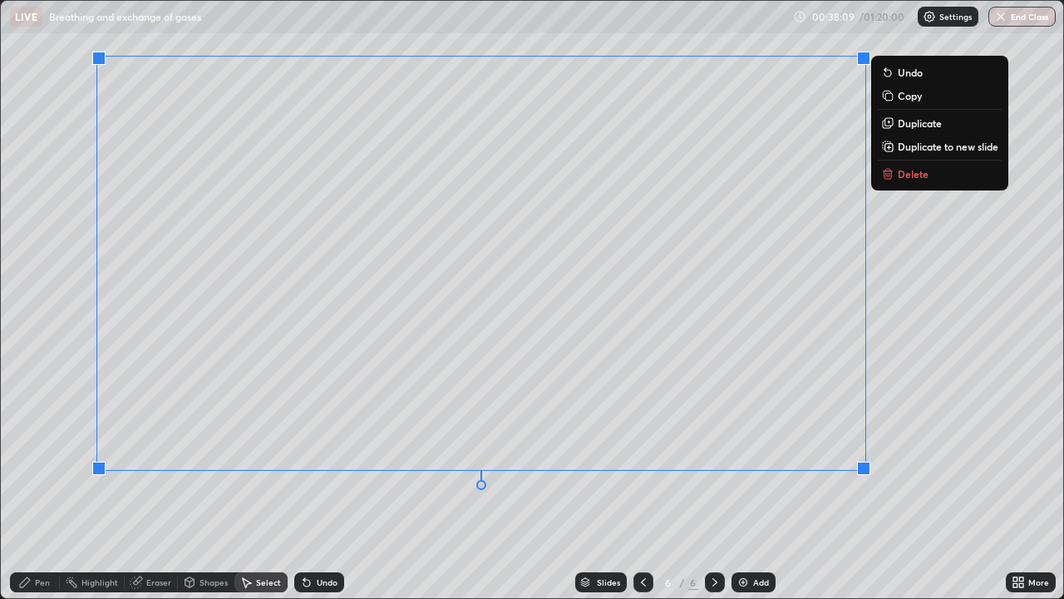
click at [222, 486] on div "0 ° Undo Copy Duplicate Duplicate to new slide Delete" at bounding box center [532, 299] width 1063 height 597
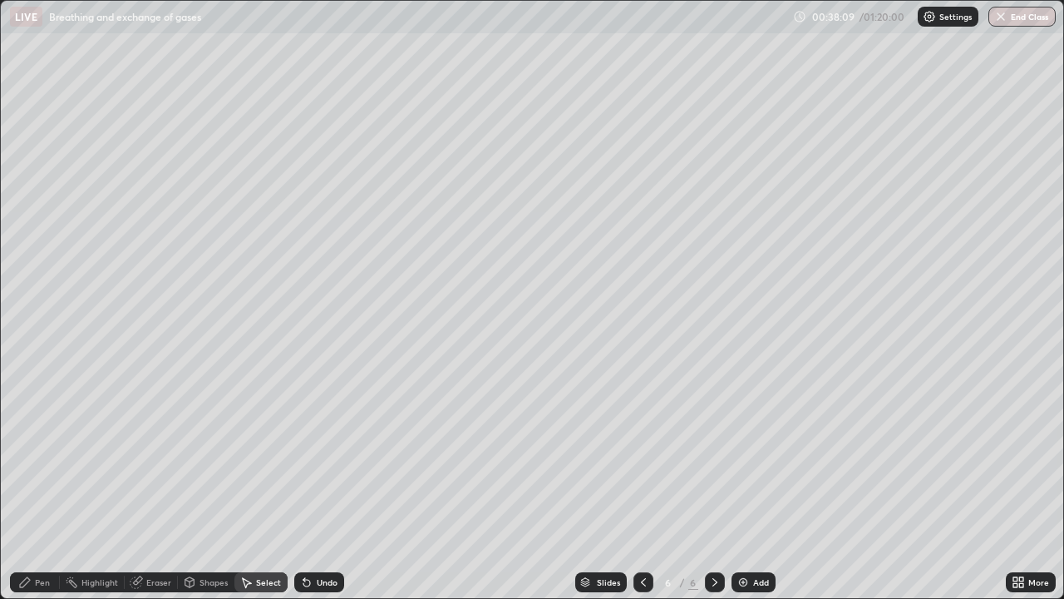
click at [48, 486] on div "Pen" at bounding box center [42, 582] width 15 height 8
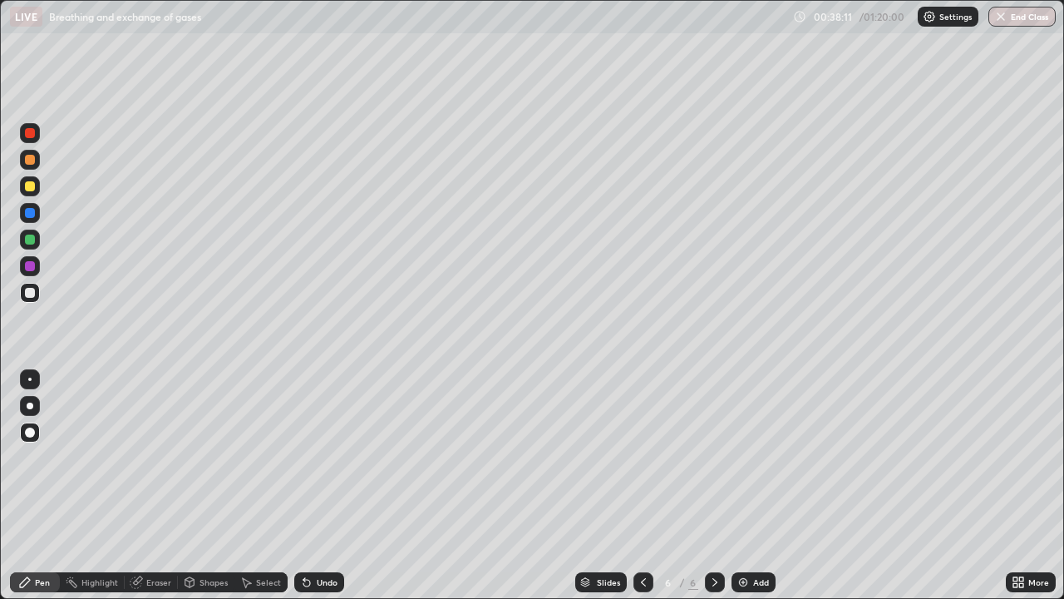
click at [211, 486] on div "Shapes" at bounding box center [206, 582] width 57 height 20
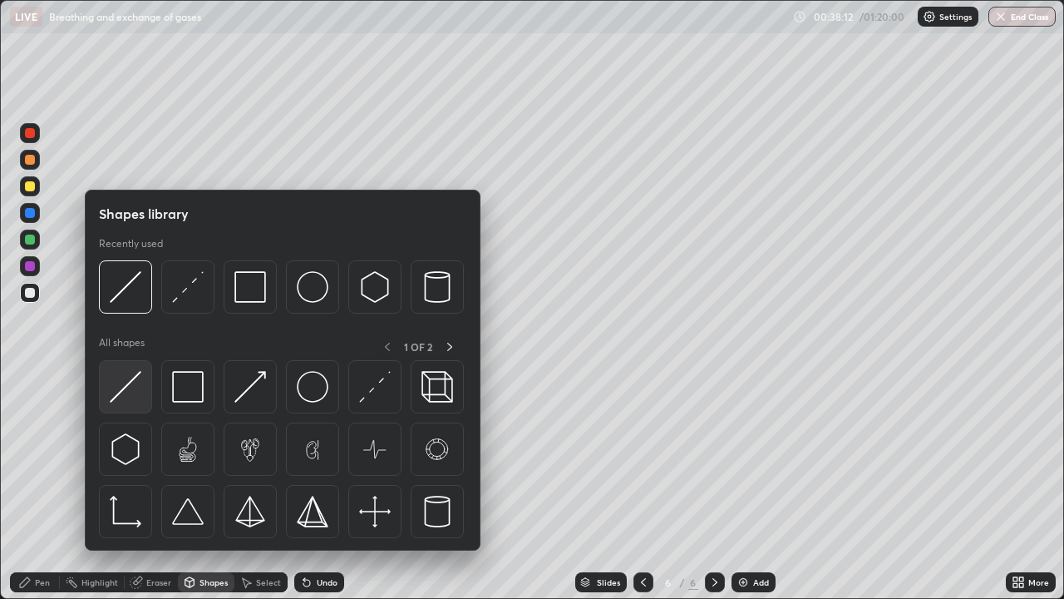
click at [134, 397] on img at bounding box center [126, 387] width 32 height 32
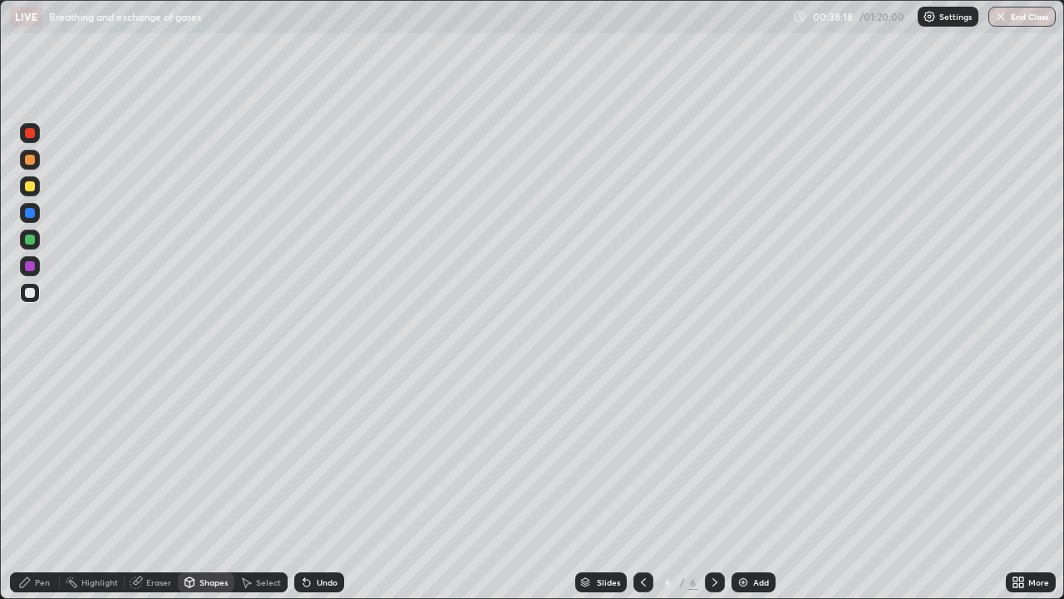
click at [37, 486] on div "Pen" at bounding box center [35, 582] width 50 height 20
click at [31, 266] on div at bounding box center [30, 266] width 10 height 10
click at [217, 486] on div "Shapes" at bounding box center [214, 582] width 28 height 8
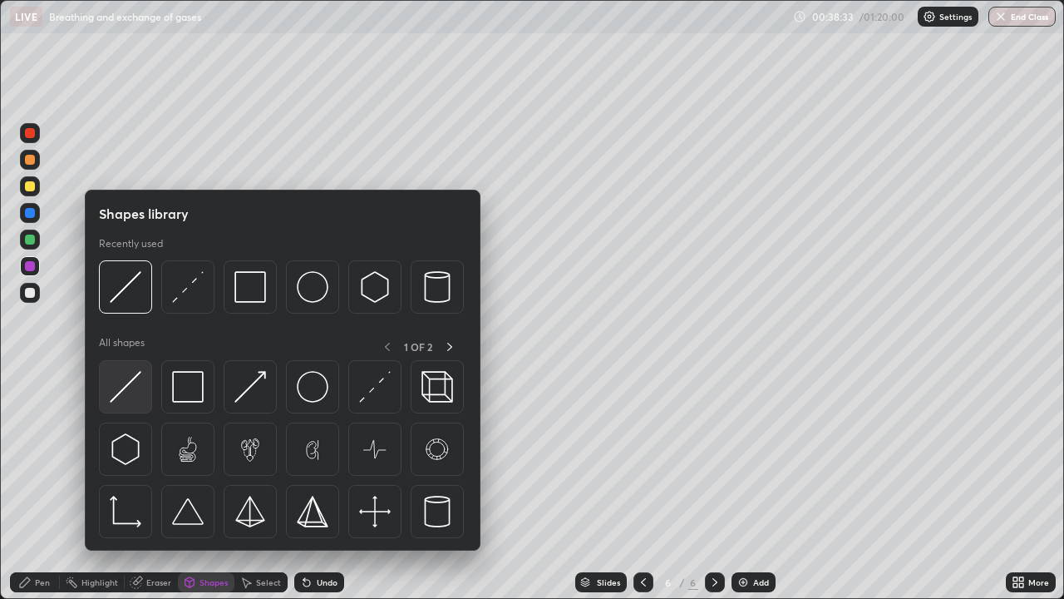
click at [131, 400] on img at bounding box center [126, 387] width 32 height 32
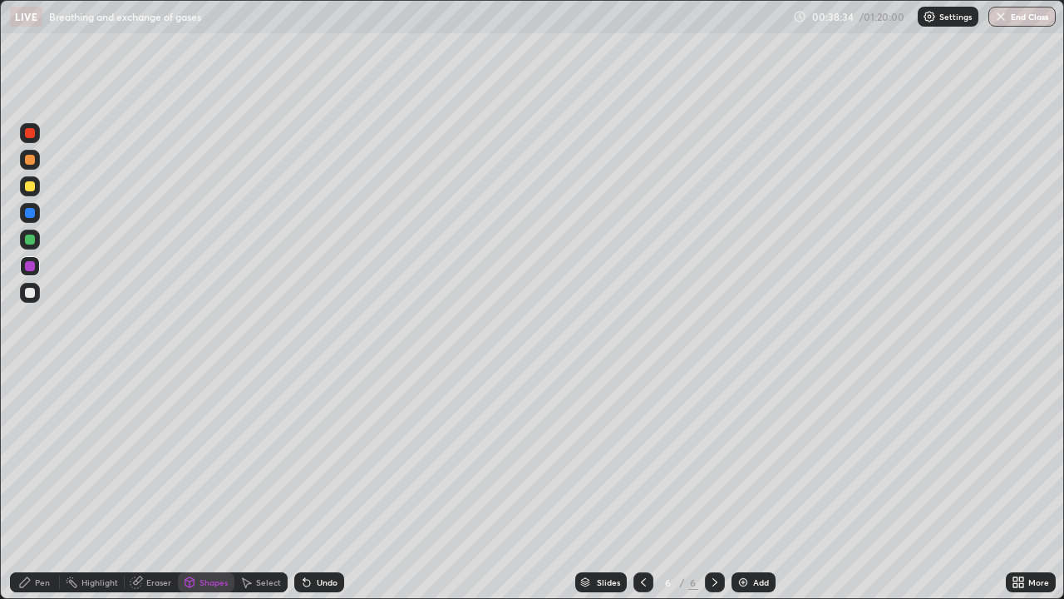
click at [29, 292] on div at bounding box center [30, 293] width 10 height 10
click at [31, 266] on div at bounding box center [30, 266] width 10 height 10
click at [328, 486] on div "Undo" at bounding box center [319, 582] width 50 height 20
click at [42, 486] on div "Pen" at bounding box center [35, 582] width 50 height 20
click at [30, 194] on div at bounding box center [30, 186] width 20 height 20
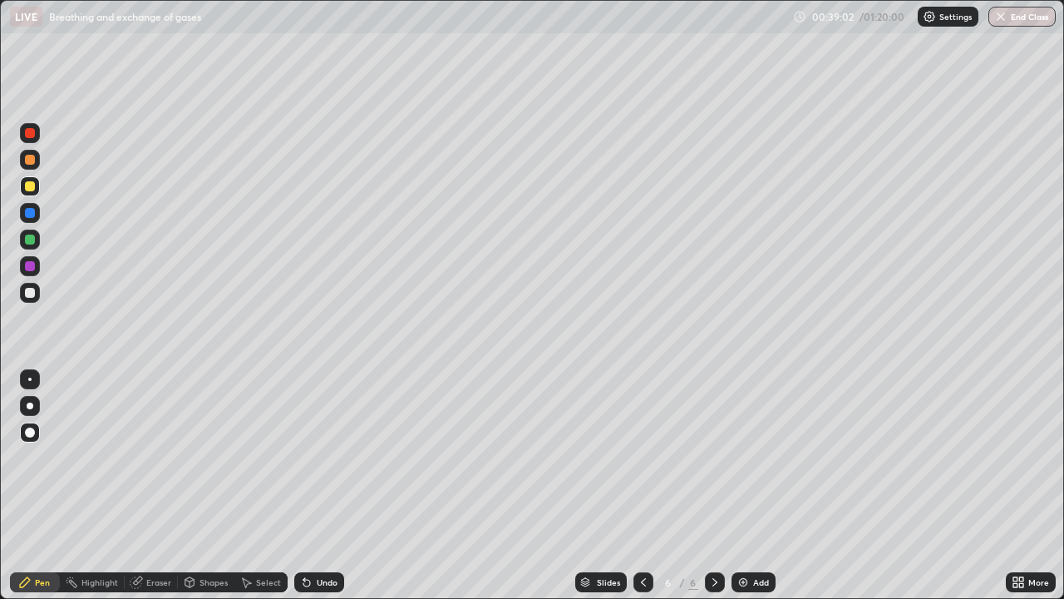
click at [30, 406] on div at bounding box center [30, 405] width 7 height 7
click at [40, 486] on div "Pen" at bounding box center [42, 582] width 15 height 8
click at [331, 486] on div "Undo" at bounding box center [319, 582] width 50 height 20
click at [30, 160] on div at bounding box center [30, 160] width 10 height 10
click at [30, 267] on div at bounding box center [30, 266] width 10 height 10
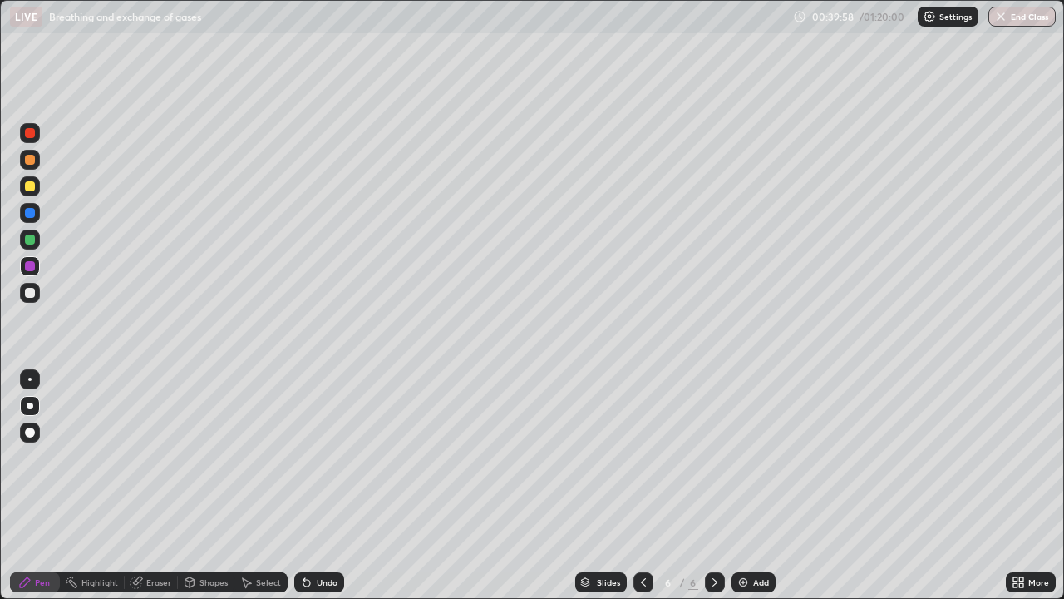
click at [32, 220] on div at bounding box center [30, 213] width 20 height 20
click at [30, 166] on div at bounding box center [30, 160] width 20 height 20
click at [29, 431] on div at bounding box center [30, 432] width 10 height 10
click at [220, 486] on div "Shapes" at bounding box center [206, 582] width 57 height 20
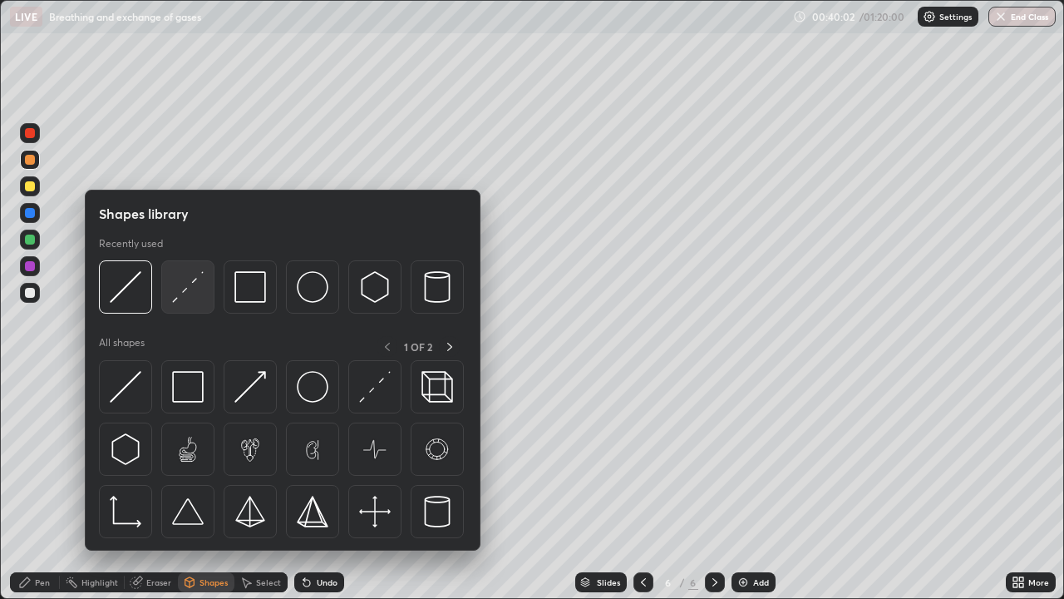
click at [185, 304] on div at bounding box center [187, 286] width 53 height 53
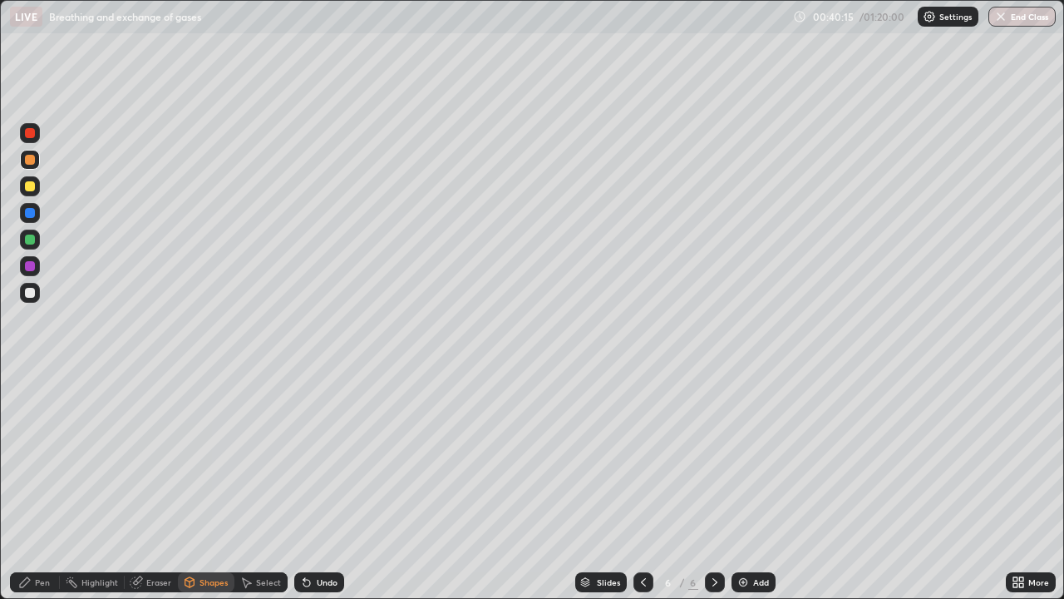
click at [42, 486] on div "Pen" at bounding box center [42, 582] width 15 height 8
click at [32, 212] on div at bounding box center [30, 213] width 10 height 10
click at [36, 294] on div at bounding box center [30, 293] width 20 height 20
click at [32, 214] on div at bounding box center [30, 213] width 10 height 10
click at [337, 486] on div "Undo" at bounding box center [319, 582] width 50 height 20
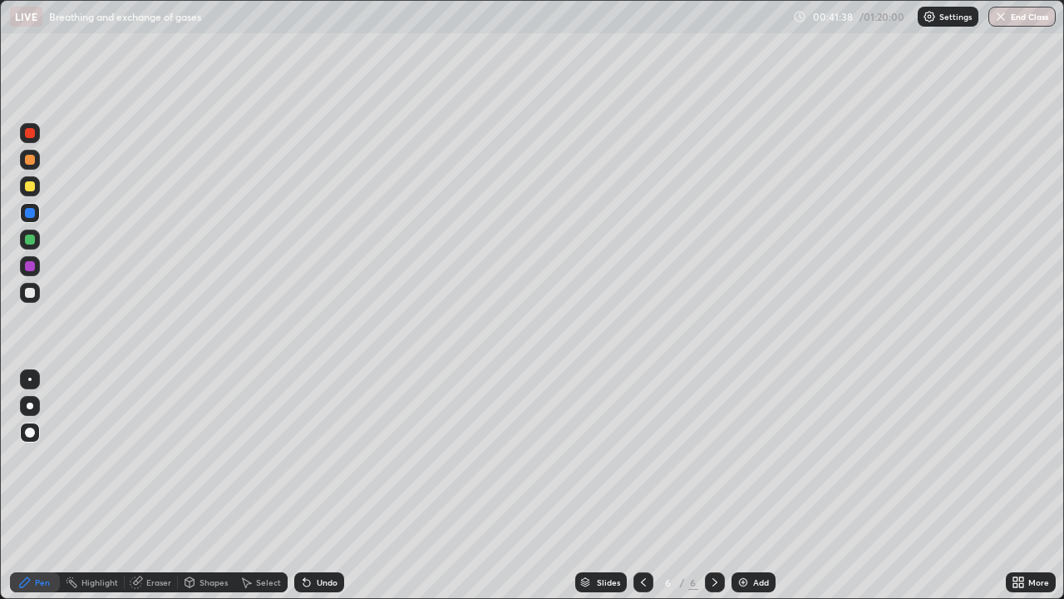
click at [27, 292] on div at bounding box center [30, 293] width 10 height 10
click at [32, 167] on div at bounding box center [30, 160] width 20 height 20
click at [30, 189] on div at bounding box center [30, 186] width 10 height 10
click at [322, 486] on div "Undo" at bounding box center [327, 582] width 21 height 8
click at [332, 486] on div "Undo" at bounding box center [327, 582] width 21 height 8
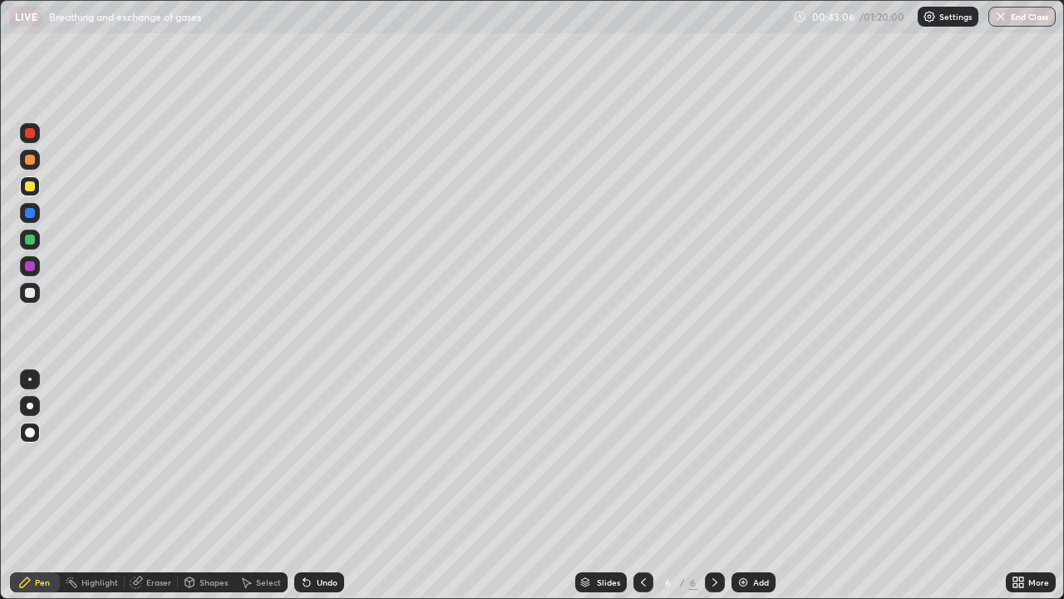
click at [32, 290] on div at bounding box center [30, 293] width 10 height 10
click at [325, 486] on div "Undo" at bounding box center [327, 582] width 21 height 8
click at [321, 486] on div "Undo" at bounding box center [327, 582] width 21 height 8
click at [314, 486] on div "Undo" at bounding box center [319, 582] width 50 height 20
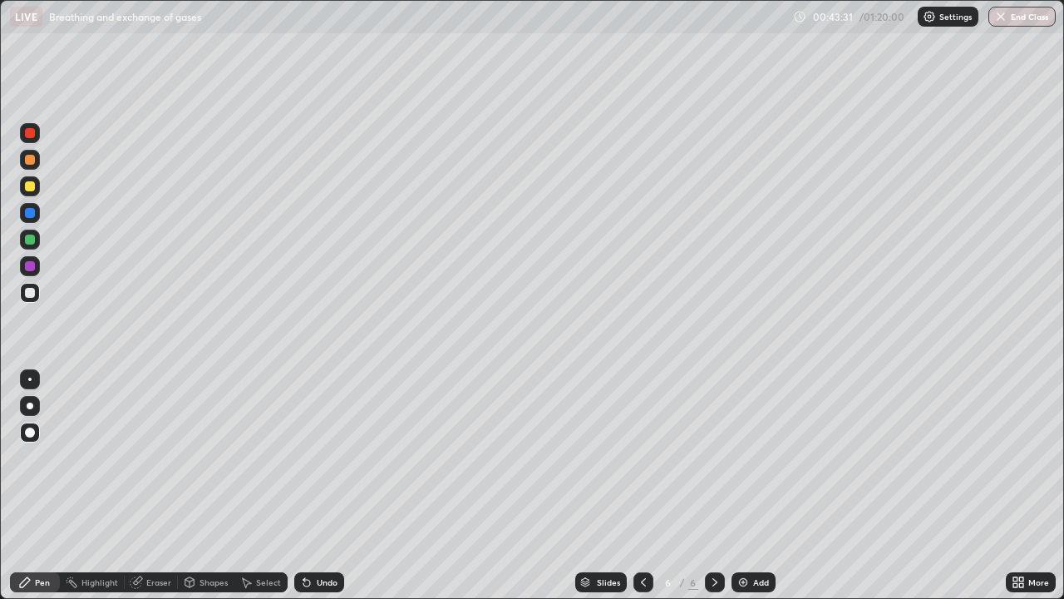
click at [314, 486] on div "Undo" at bounding box center [319, 582] width 50 height 20
click at [312, 486] on div "Undo" at bounding box center [319, 582] width 50 height 20
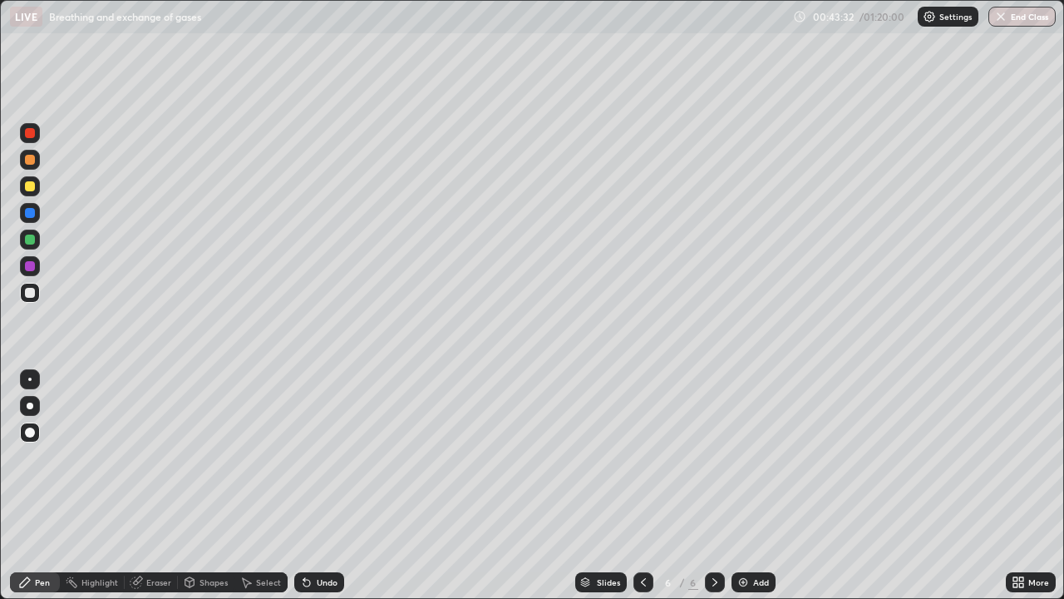
click at [312, 486] on div "Undo" at bounding box center [319, 582] width 50 height 20
click at [309, 486] on icon at bounding box center [306, 581] width 13 height 13
click at [307, 486] on icon at bounding box center [306, 581] width 13 height 13
click at [304, 486] on icon at bounding box center [305, 579] width 2 height 2
click at [309, 486] on icon at bounding box center [306, 581] width 13 height 13
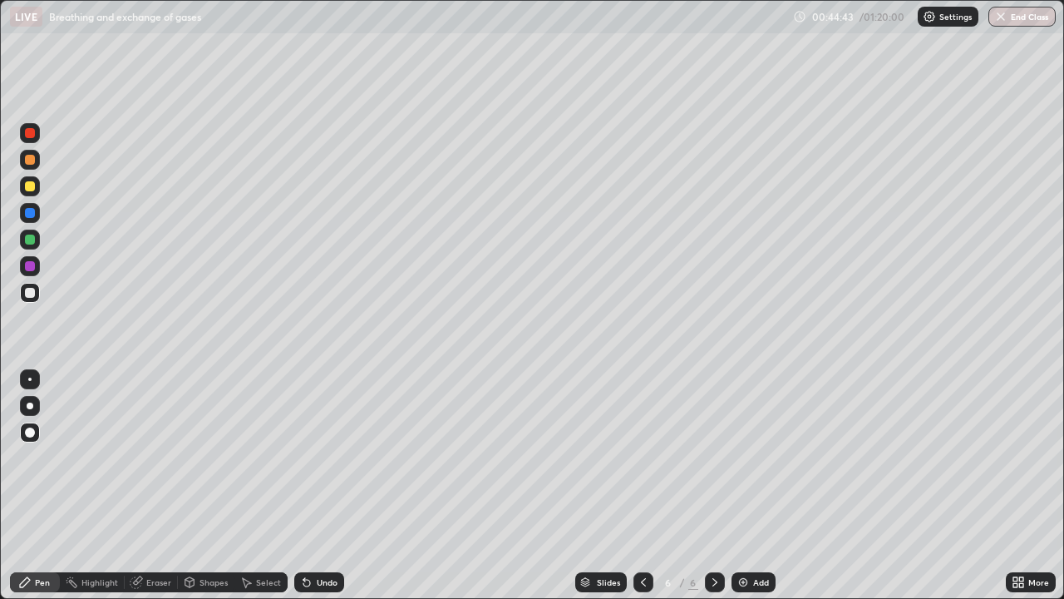
click at [152, 486] on div "Eraser" at bounding box center [158, 582] width 25 height 8
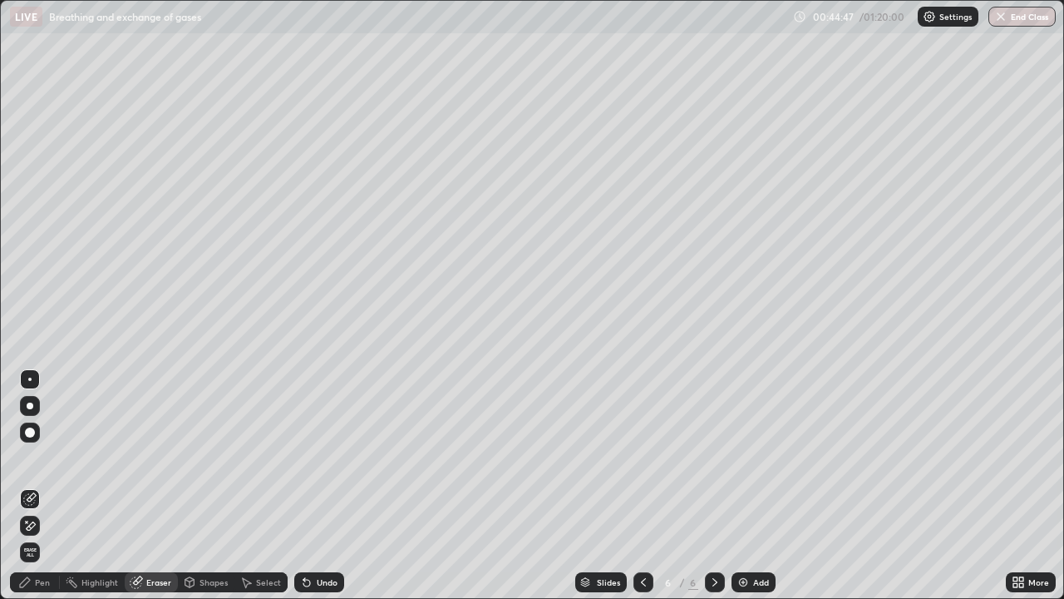
click at [39, 486] on div "Pen" at bounding box center [35, 582] width 50 height 20
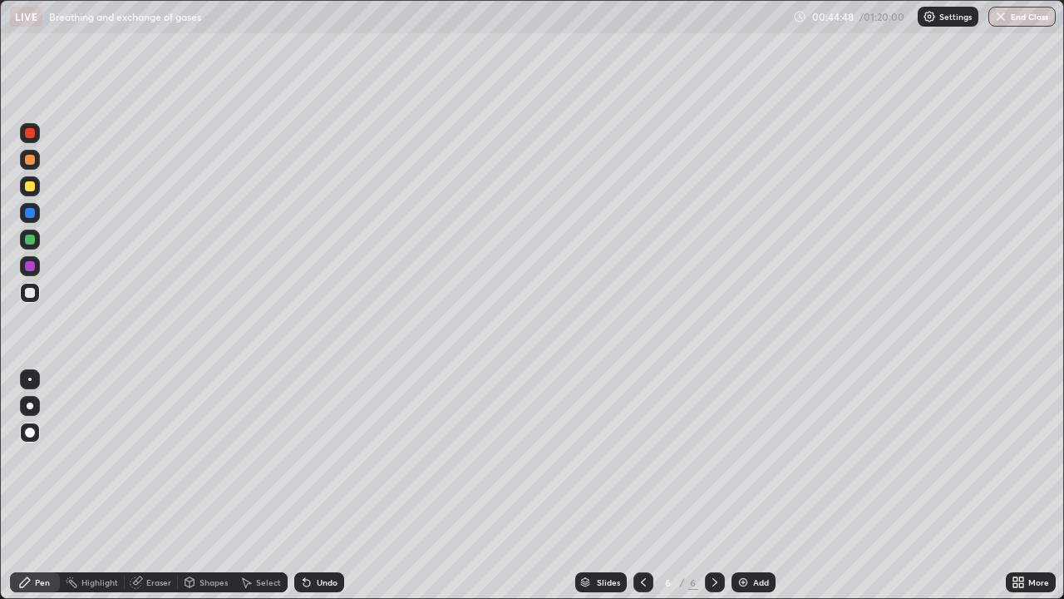
click at [30, 163] on div at bounding box center [30, 160] width 10 height 10
click at [306, 486] on icon at bounding box center [307, 583] width 7 height 7
click at [29, 165] on div at bounding box center [30, 160] width 20 height 20
click at [32, 220] on div at bounding box center [30, 213] width 20 height 20
click at [36, 287] on div at bounding box center [30, 293] width 20 height 20
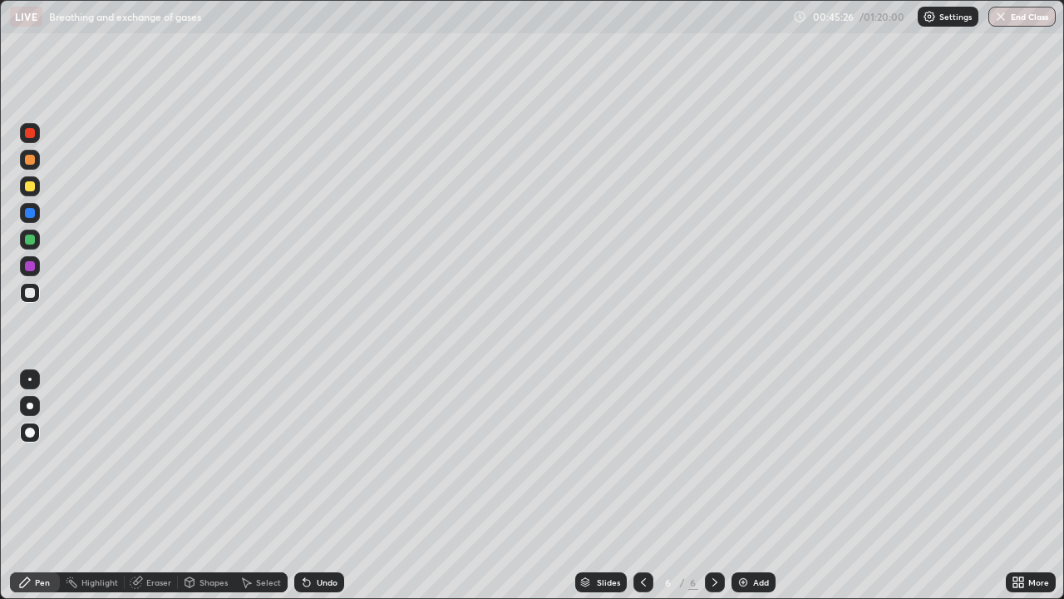
click at [151, 486] on div "Eraser" at bounding box center [151, 582] width 53 height 20
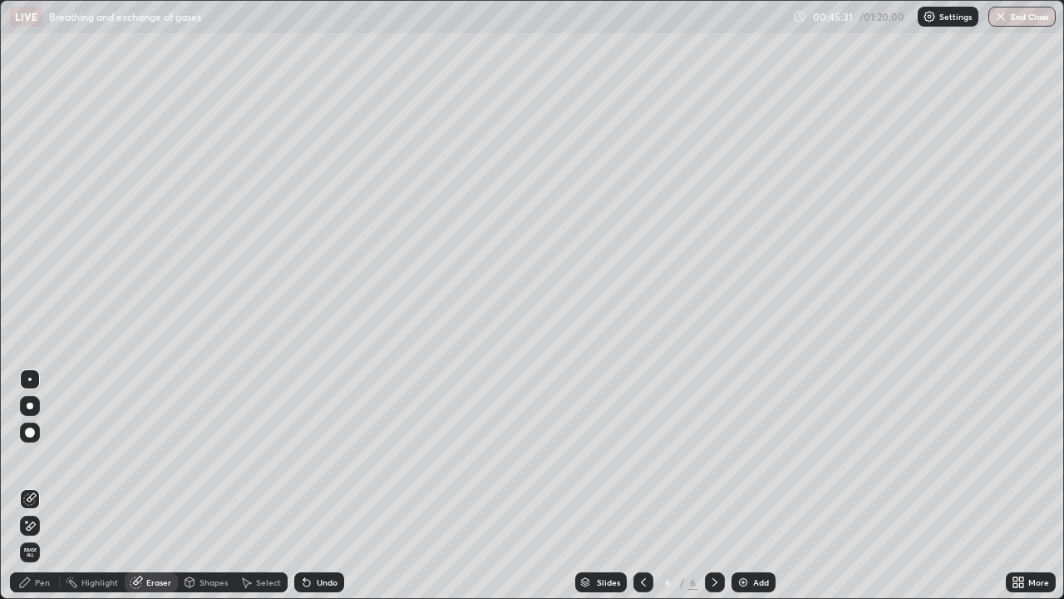
click at [42, 486] on div "Pen" at bounding box center [35, 582] width 50 height 20
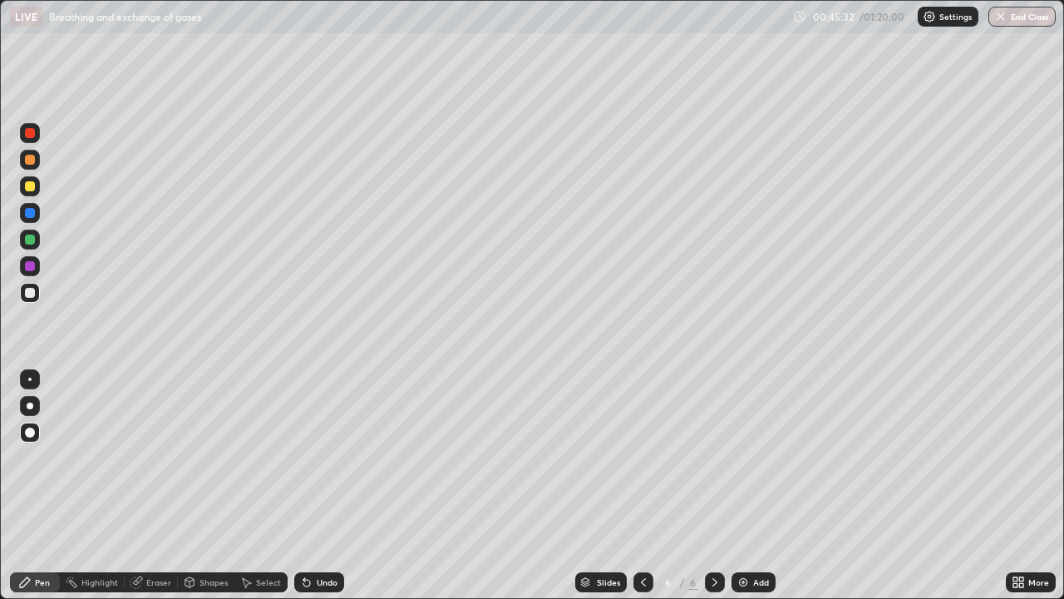
click at [31, 213] on div at bounding box center [30, 213] width 10 height 10
click at [31, 293] on div at bounding box center [30, 293] width 10 height 10
click at [40, 486] on div "Pen" at bounding box center [42, 582] width 15 height 8
click at [321, 486] on div "Undo" at bounding box center [327, 582] width 21 height 8
click at [37, 190] on div at bounding box center [30, 186] width 20 height 20
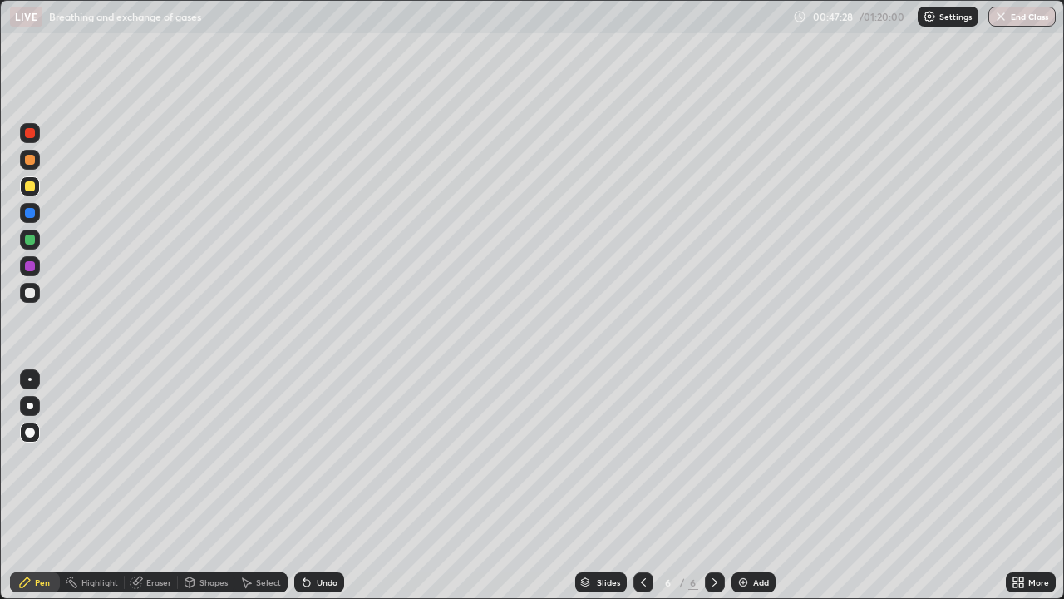
click at [33, 215] on div at bounding box center [30, 213] width 10 height 10
click at [31, 266] on div at bounding box center [30, 266] width 10 height 10
click at [217, 486] on div "Shapes" at bounding box center [214, 582] width 28 height 8
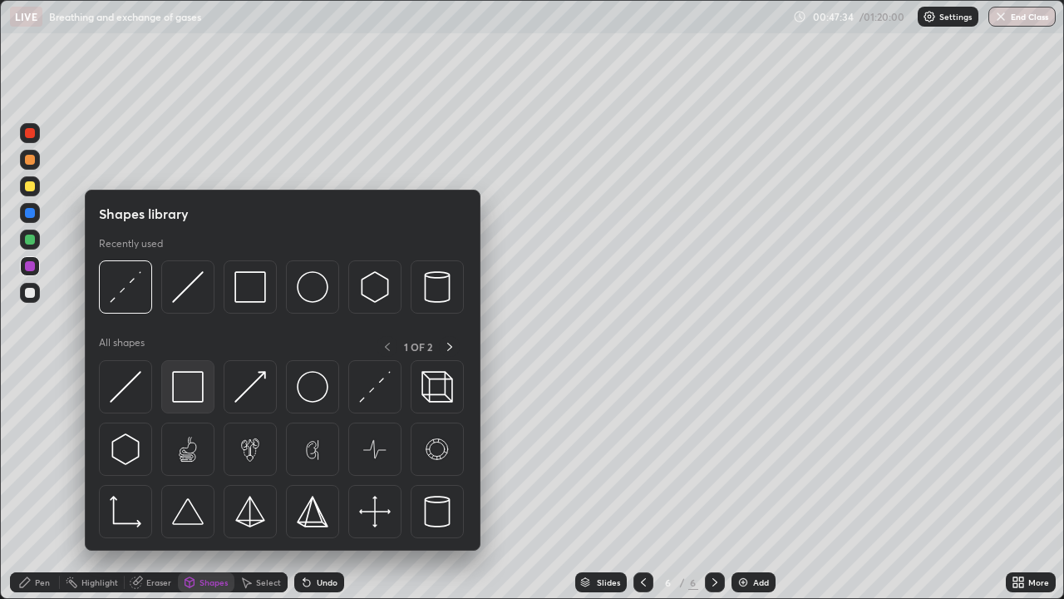
click at [187, 388] on img at bounding box center [188, 387] width 32 height 32
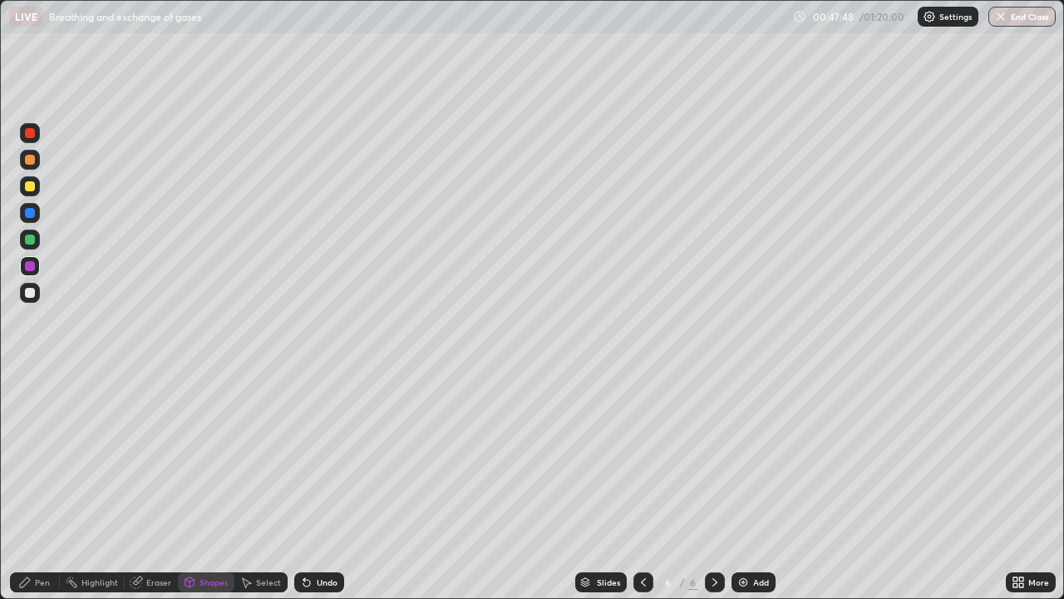
click at [33, 187] on div at bounding box center [30, 186] width 10 height 10
click at [33, 162] on div at bounding box center [30, 160] width 10 height 10
click at [42, 486] on div "Pen" at bounding box center [35, 582] width 50 height 20
click at [36, 297] on div at bounding box center [30, 293] width 20 height 20
click at [30, 187] on div at bounding box center [30, 186] width 10 height 10
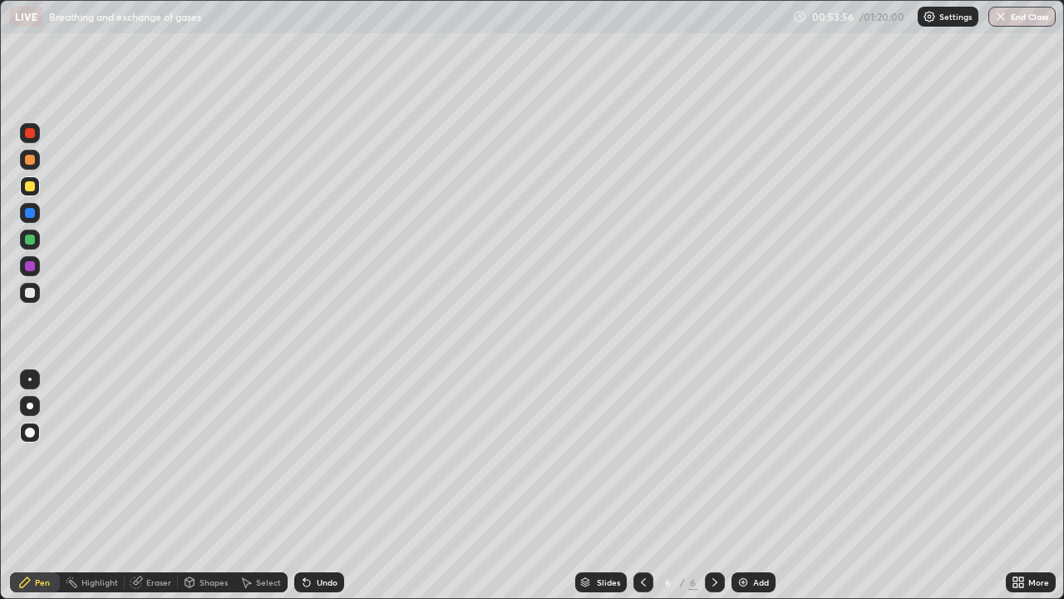
click at [642, 486] on icon at bounding box center [643, 581] width 13 height 13
click at [38, 293] on div at bounding box center [30, 293] width 20 height 20
click at [713, 486] on icon at bounding box center [714, 581] width 13 height 13
click at [753, 486] on div "Add" at bounding box center [761, 582] width 16 height 8
click at [31, 291] on div at bounding box center [30, 293] width 10 height 10
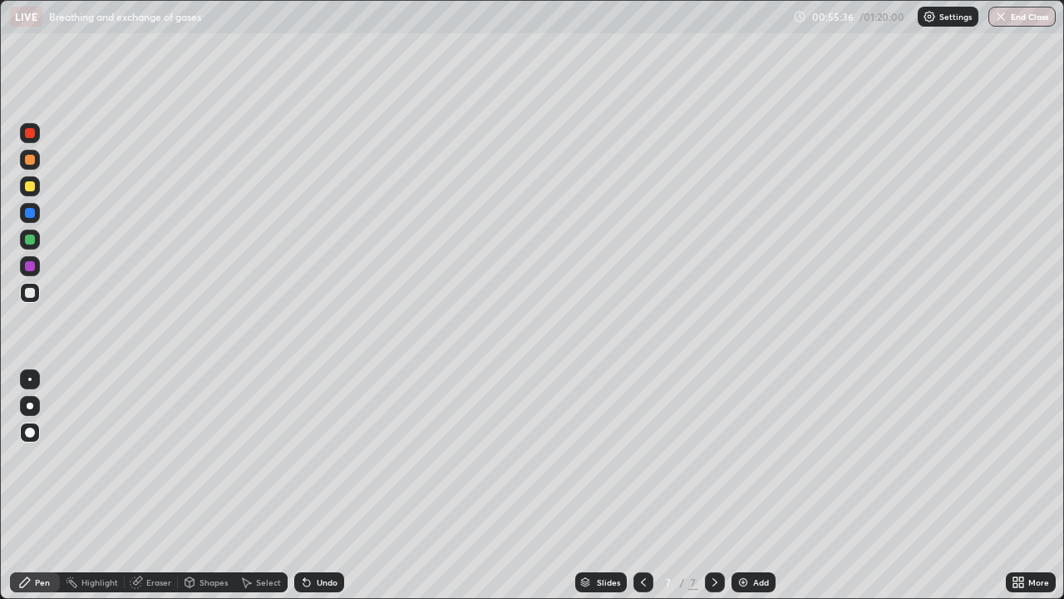
click at [31, 432] on div at bounding box center [30, 432] width 10 height 10
click at [30, 195] on div at bounding box center [30, 186] width 20 height 20
click at [208, 486] on div "Shapes" at bounding box center [214, 582] width 28 height 8
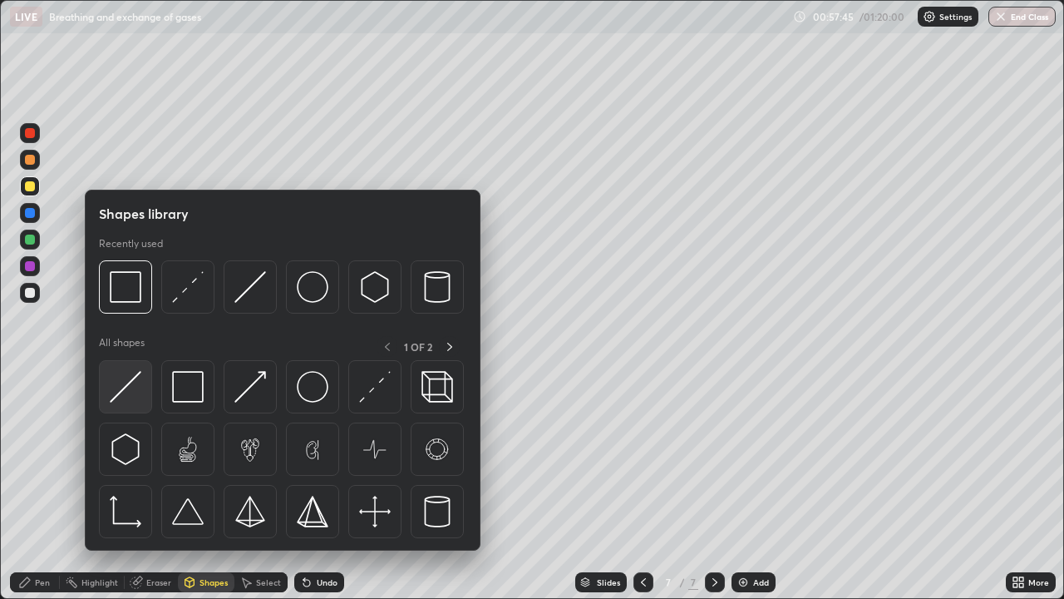
click at [127, 393] on img at bounding box center [126, 387] width 32 height 32
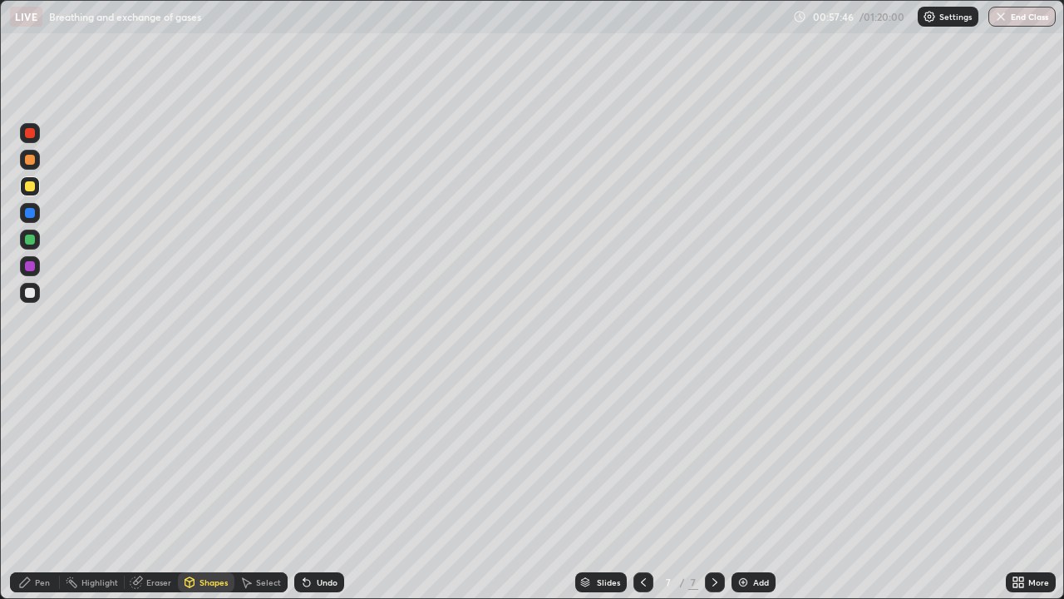
click at [28, 295] on div at bounding box center [30, 293] width 10 height 10
click at [44, 486] on div "Pen" at bounding box center [42, 582] width 15 height 8
click at [27, 217] on div at bounding box center [30, 213] width 10 height 10
click at [30, 187] on div at bounding box center [30, 186] width 10 height 10
click at [31, 267] on div at bounding box center [30, 266] width 10 height 10
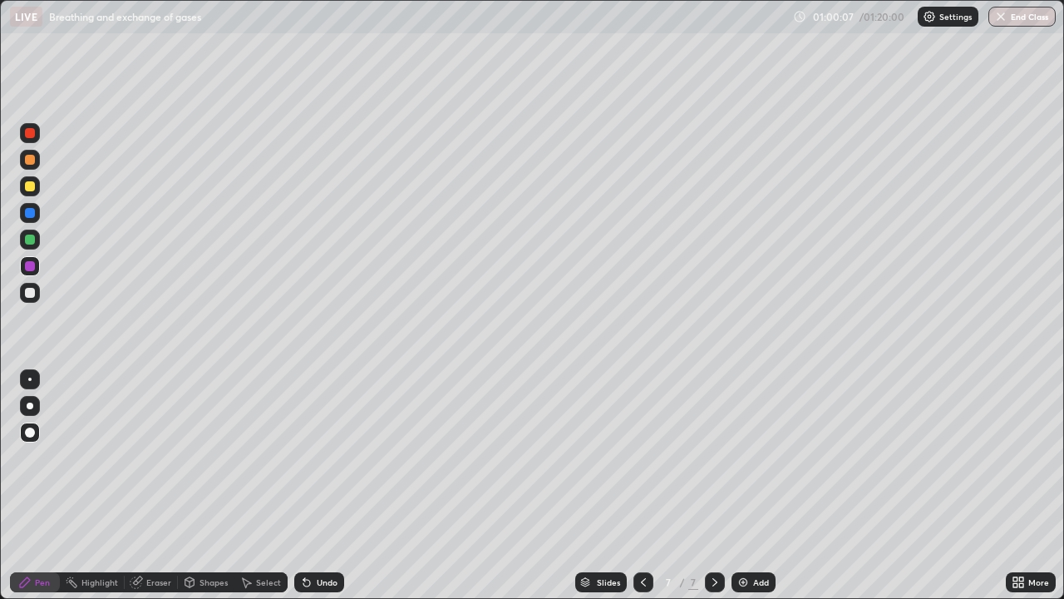
click at [30, 187] on div at bounding box center [30, 186] width 10 height 10
click at [32, 297] on div at bounding box center [30, 293] width 10 height 10
click at [29, 162] on div at bounding box center [30, 160] width 10 height 10
click at [30, 267] on div at bounding box center [30, 266] width 10 height 10
click at [32, 136] on div at bounding box center [30, 133] width 10 height 10
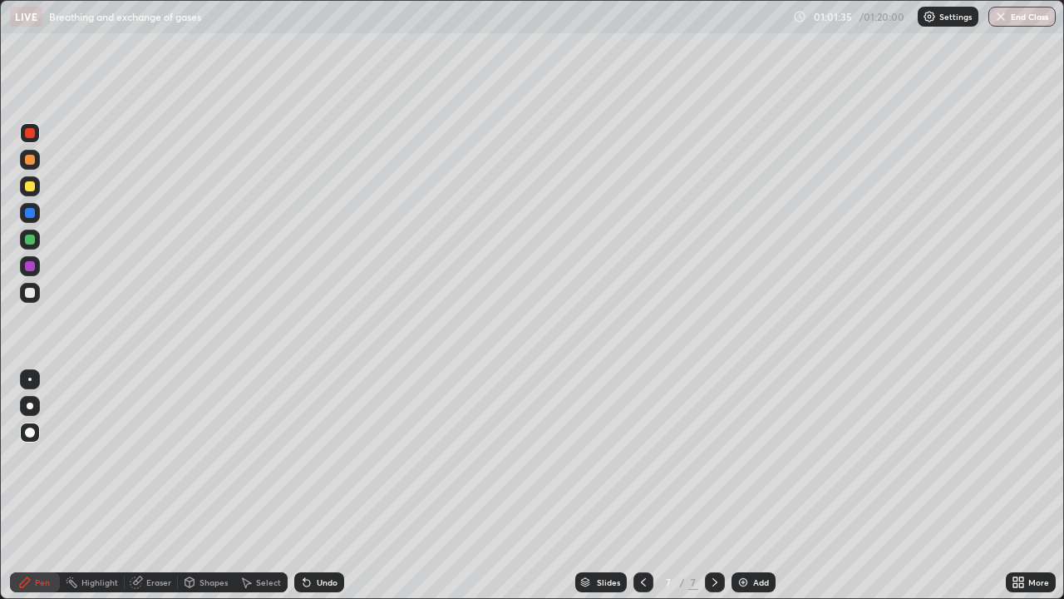
click at [26, 273] on div at bounding box center [30, 266] width 20 height 20
click at [27, 297] on div at bounding box center [30, 293] width 10 height 10
click at [29, 152] on div at bounding box center [30, 160] width 20 height 20
click at [28, 166] on div at bounding box center [30, 160] width 20 height 20
click at [642, 486] on icon at bounding box center [643, 581] width 13 height 13
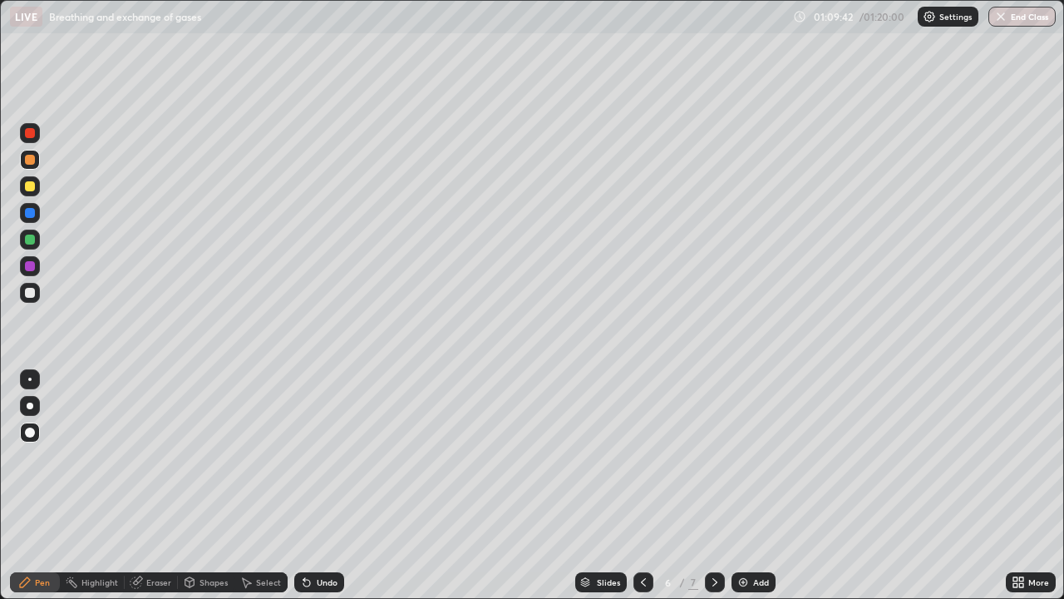
click at [1016, 486] on icon at bounding box center [1016, 585] width 4 height 4
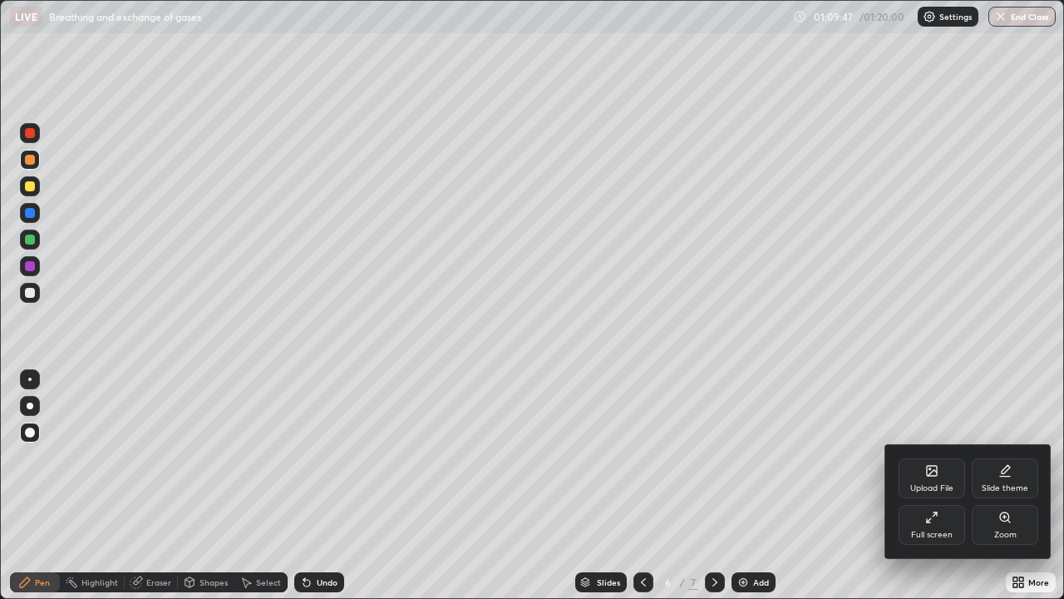
click at [821, 486] on div at bounding box center [532, 299] width 1064 height 599
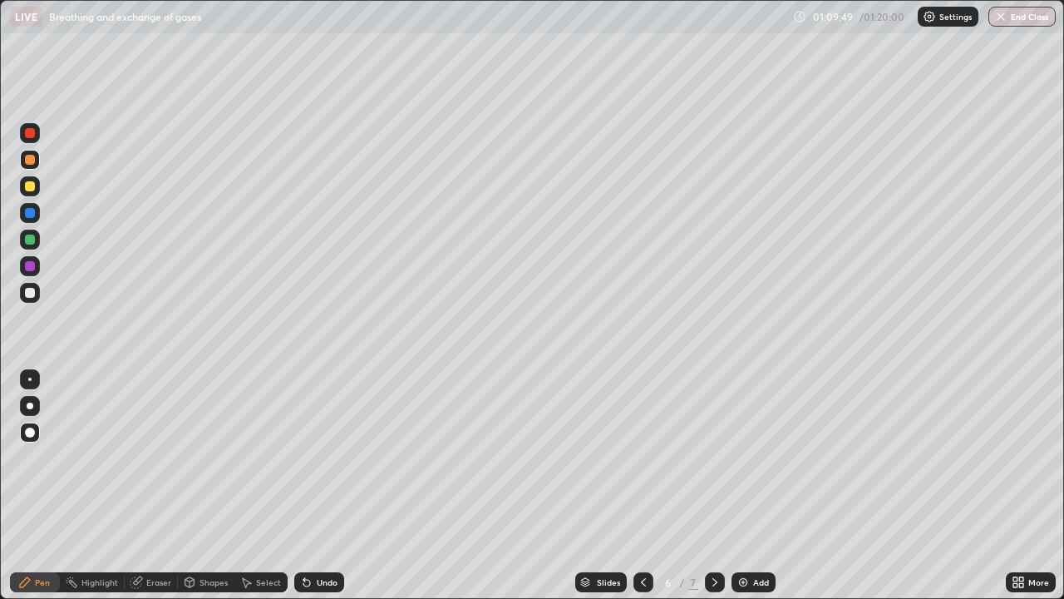
click at [642, 486] on icon at bounding box center [643, 581] width 13 height 13
click at [645, 486] on div at bounding box center [644, 582] width 20 height 20
click at [639, 486] on icon at bounding box center [643, 581] width 13 height 13
click at [642, 486] on icon at bounding box center [643, 581] width 13 height 13
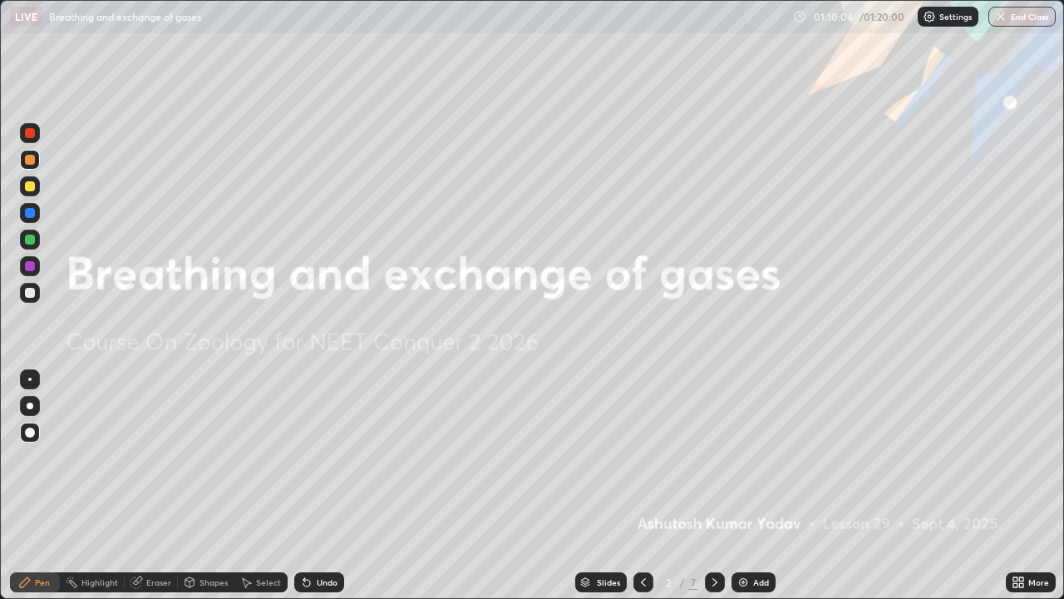
click at [713, 486] on icon at bounding box center [714, 581] width 13 height 13
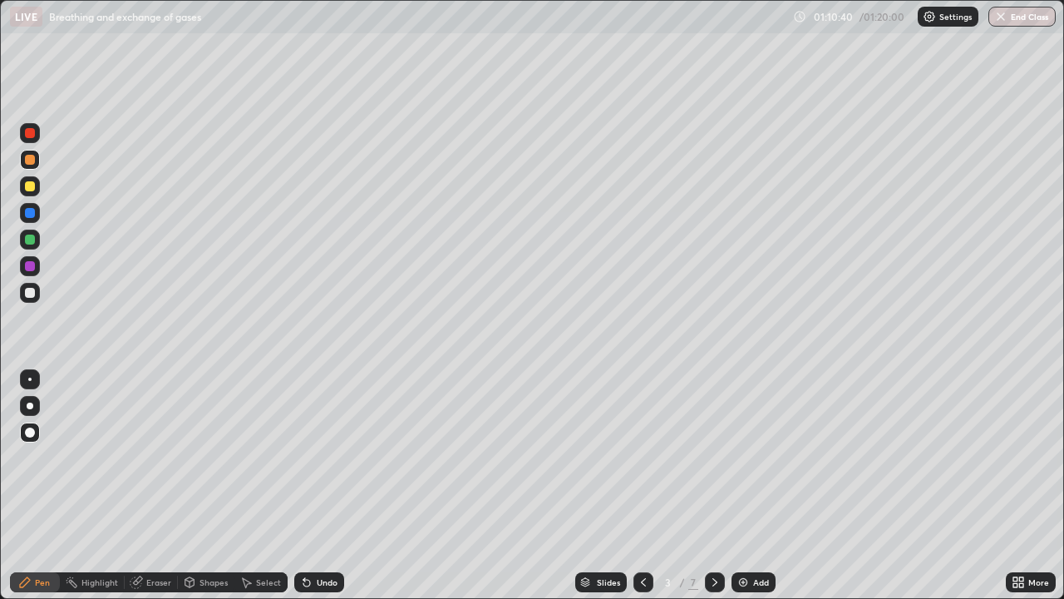
click at [712, 486] on icon at bounding box center [714, 581] width 13 height 13
click at [713, 486] on icon at bounding box center [715, 582] width 5 height 8
click at [711, 486] on icon at bounding box center [714, 581] width 13 height 13
click at [713, 486] on icon at bounding box center [714, 581] width 13 height 13
click at [1027, 21] on button "End Class" at bounding box center [1022, 17] width 67 height 20
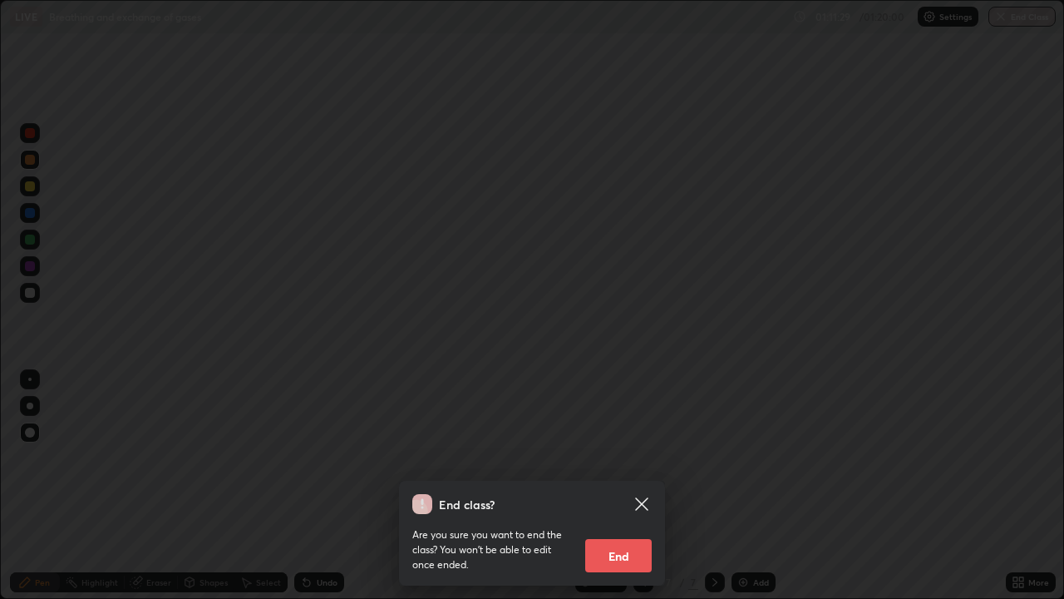
click at [615, 486] on button "End" at bounding box center [618, 555] width 67 height 33
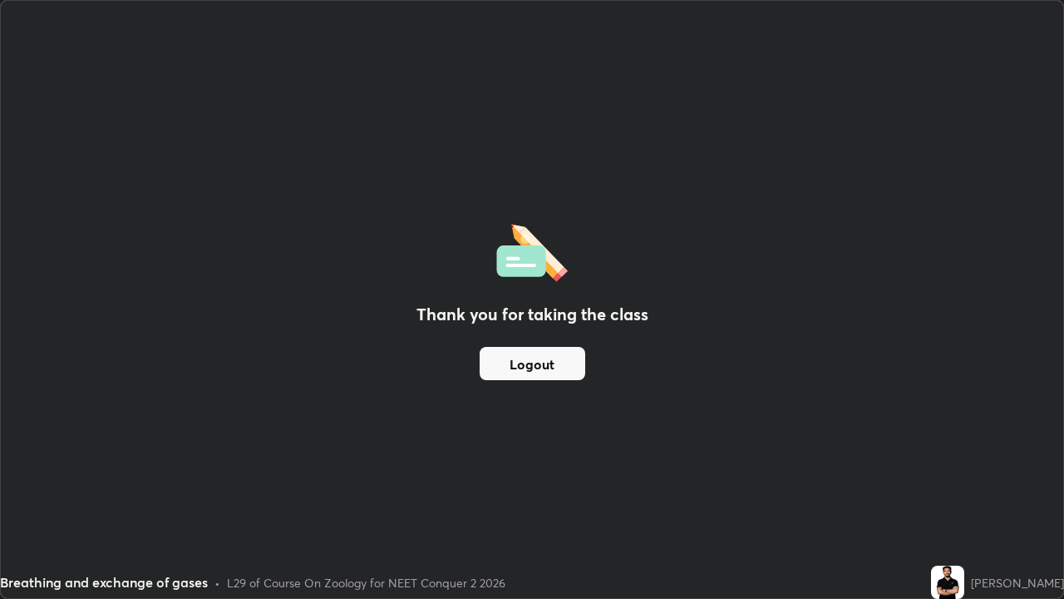
click at [551, 365] on button "Logout" at bounding box center [533, 363] width 106 height 33
